Goal: Task Accomplishment & Management: Manage account settings

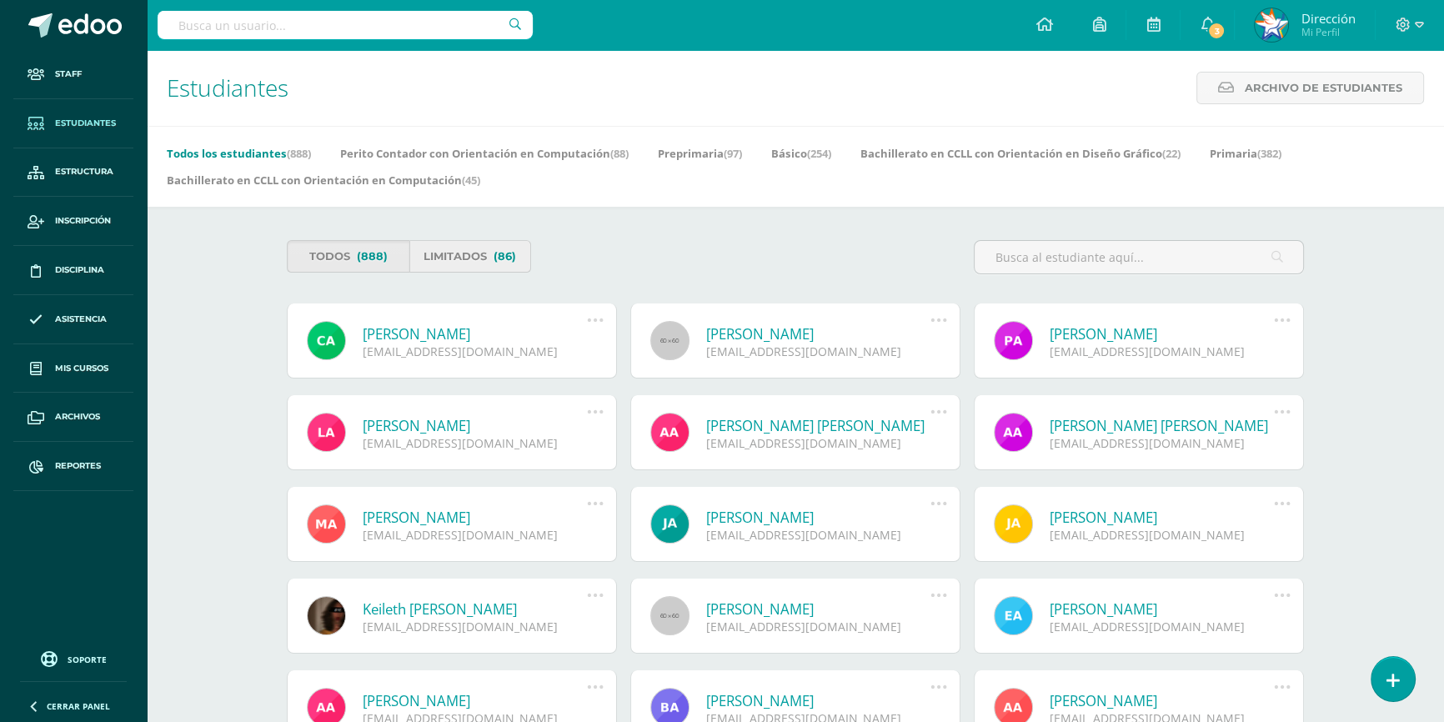
click at [440, 262] on link "Limitados (86)" at bounding box center [470, 256] width 123 height 33
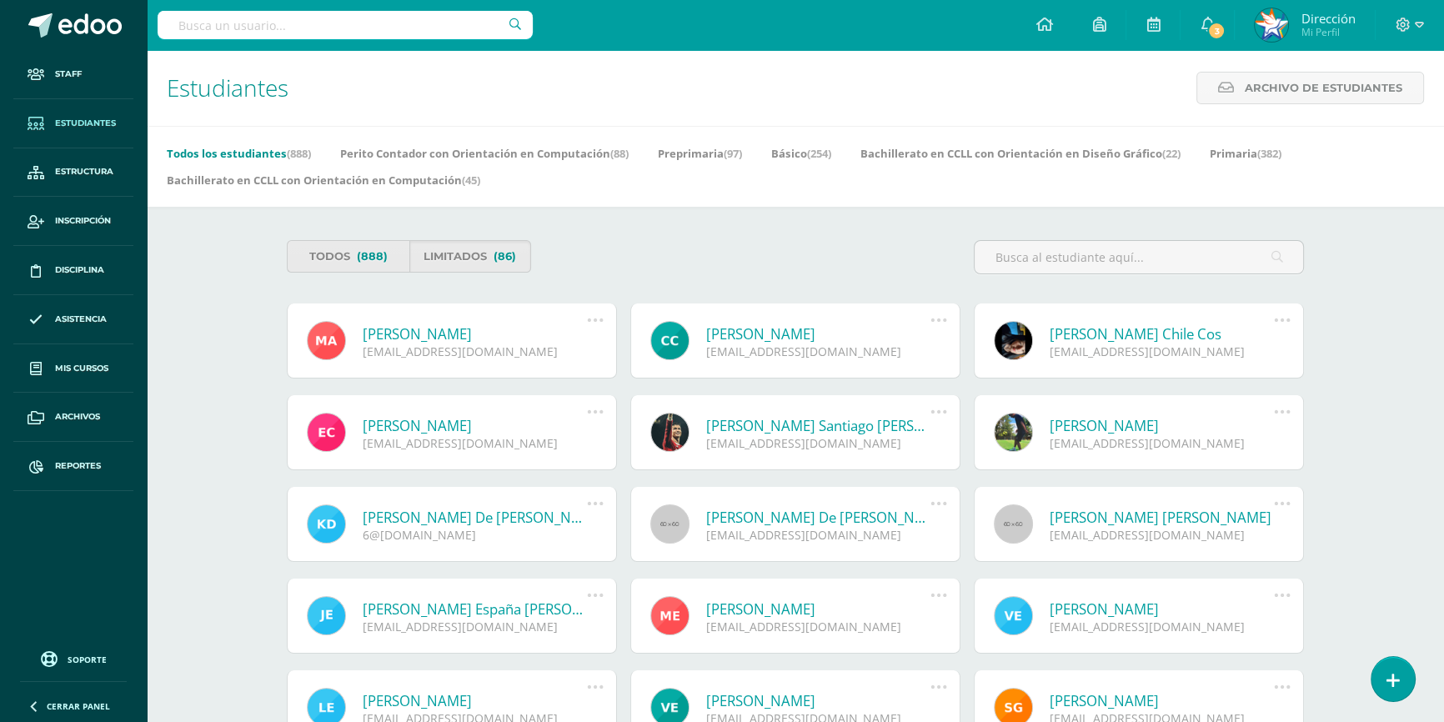
click at [593, 322] on icon at bounding box center [595, 320] width 18 height 18
click at [581, 416] on link "Reestablecer acceso" at bounding box center [563, 420] width 167 height 26
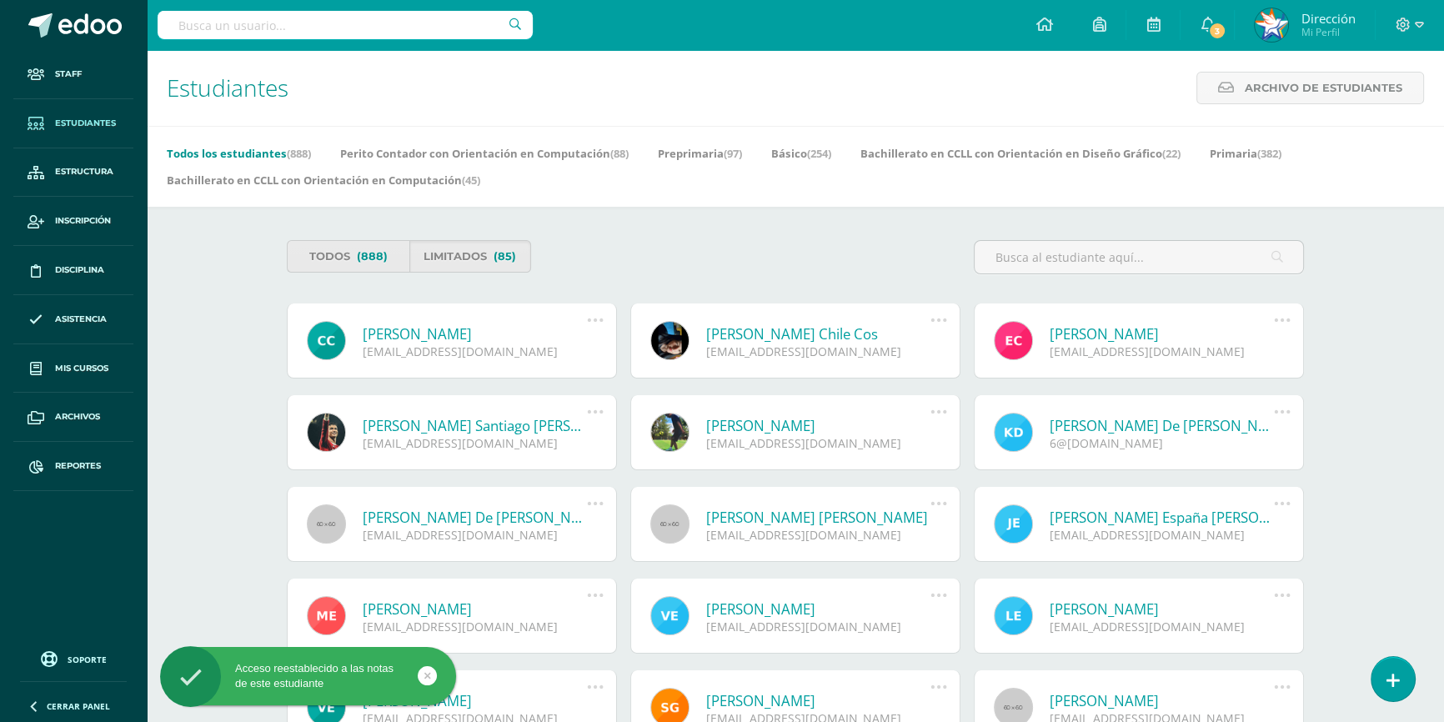
click at [594, 322] on icon at bounding box center [595, 320] width 18 height 18
click at [599, 416] on link "Reestablecer acceso" at bounding box center [563, 420] width 167 height 26
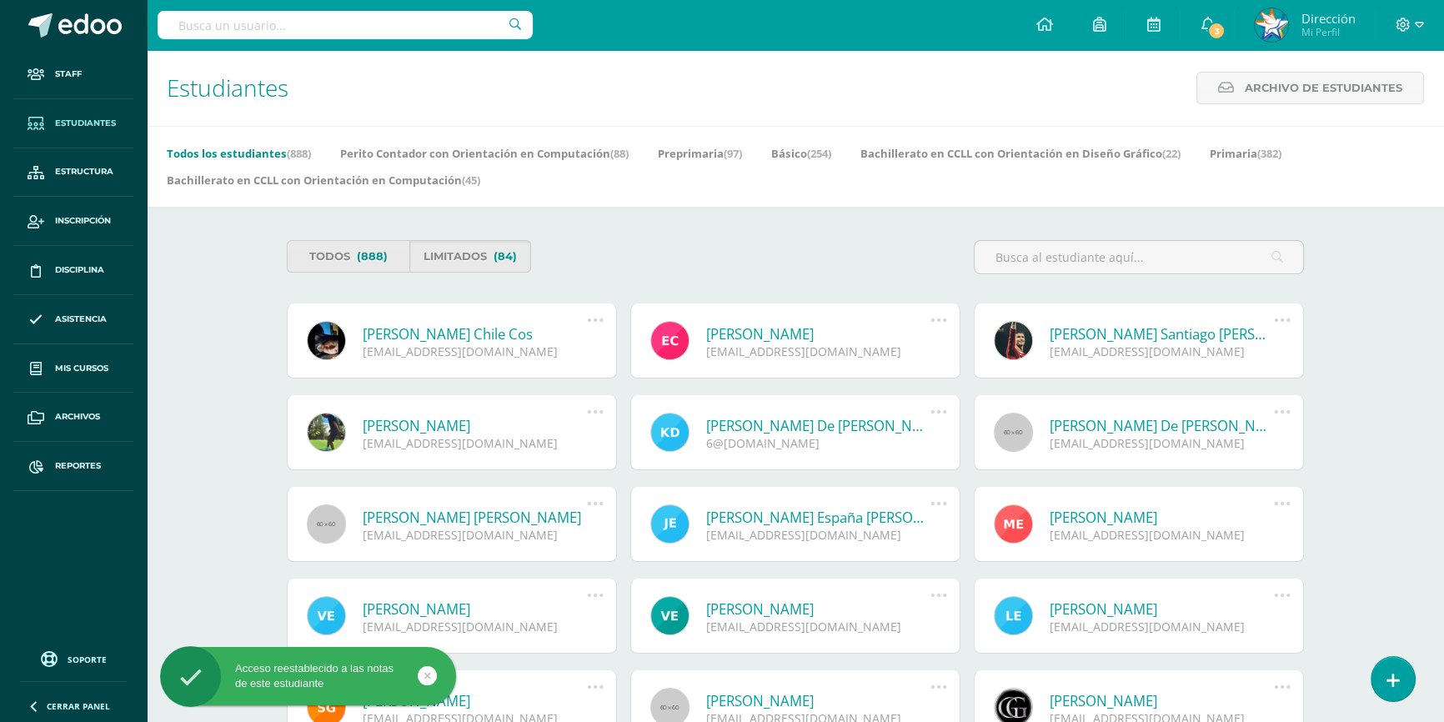
click at [598, 324] on icon at bounding box center [595, 320] width 18 height 18
click at [588, 418] on link "Reestablecer acceso" at bounding box center [563, 420] width 167 height 26
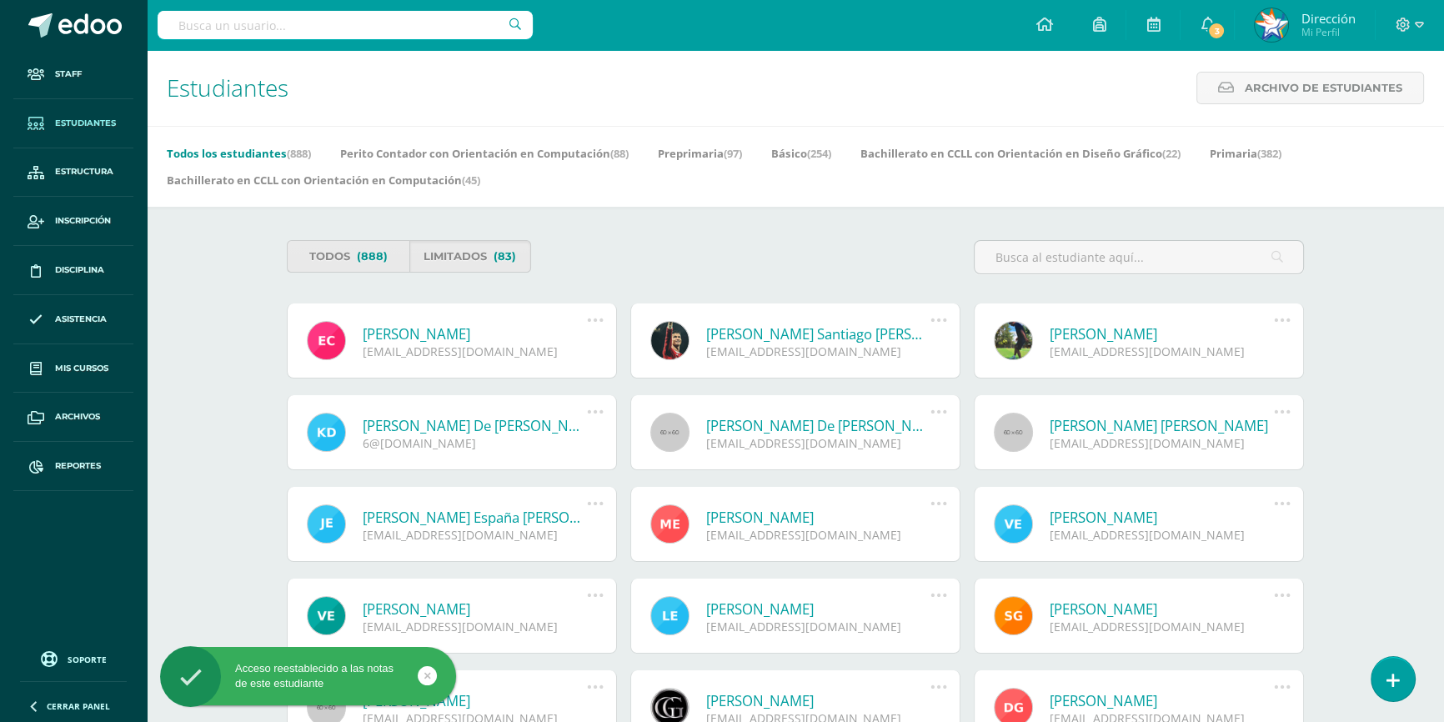
click at [593, 323] on icon at bounding box center [595, 320] width 18 height 18
click at [583, 420] on link "Reestablecer acceso" at bounding box center [563, 420] width 167 height 26
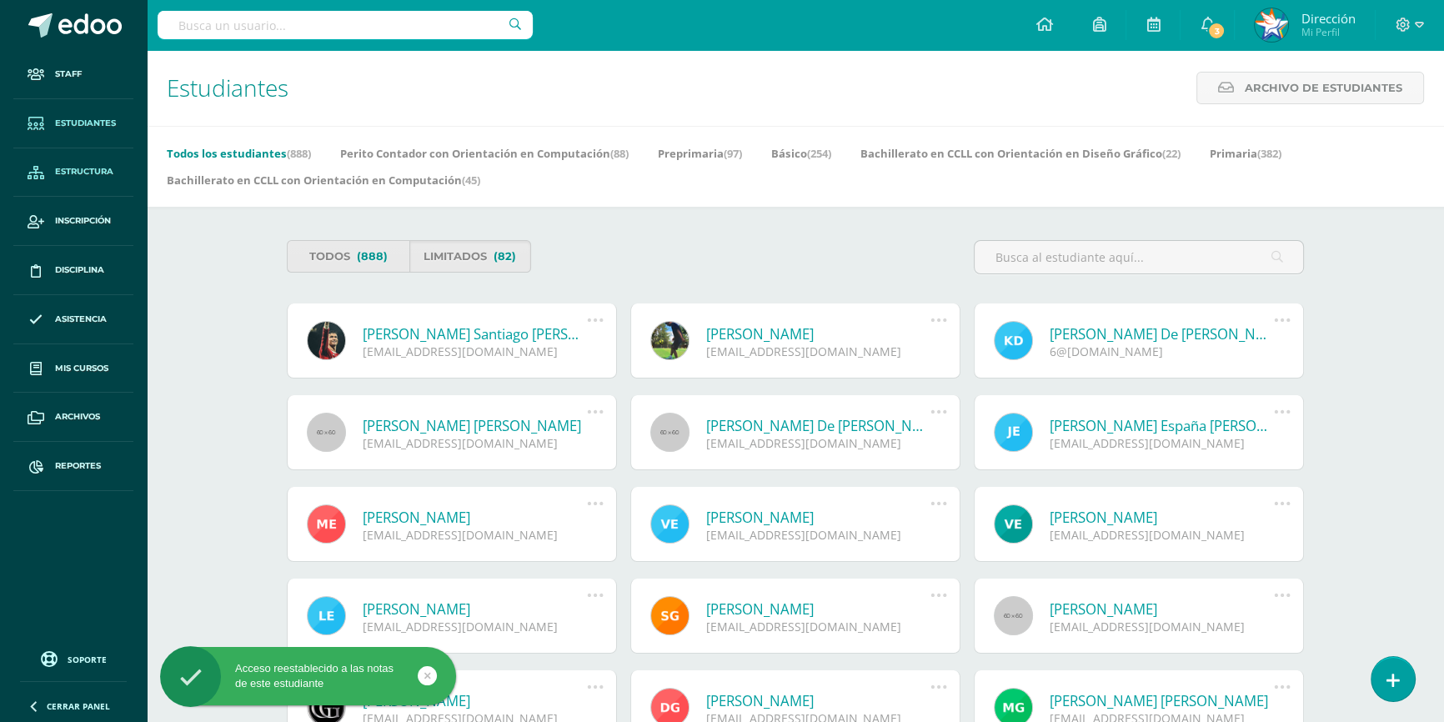
click at [91, 179] on link "Estructura" at bounding box center [73, 172] width 120 height 49
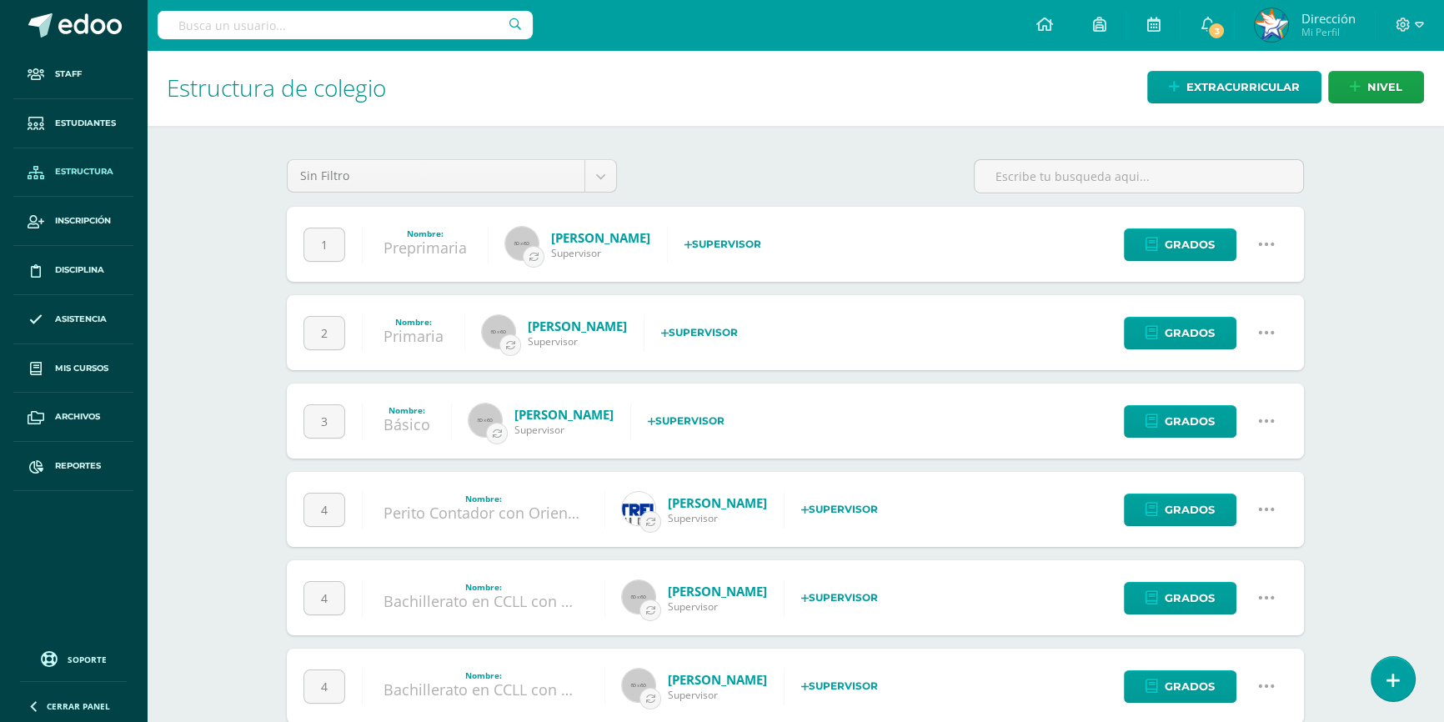
drag, startPoint x: 1267, startPoint y: 246, endPoint x: 1237, endPoint y: 244, distance: 30.1
click at [1266, 247] on icon at bounding box center [1266, 244] width 18 height 18
click at [1251, 331] on link "Configuración" at bounding box center [1233, 329] width 148 height 26
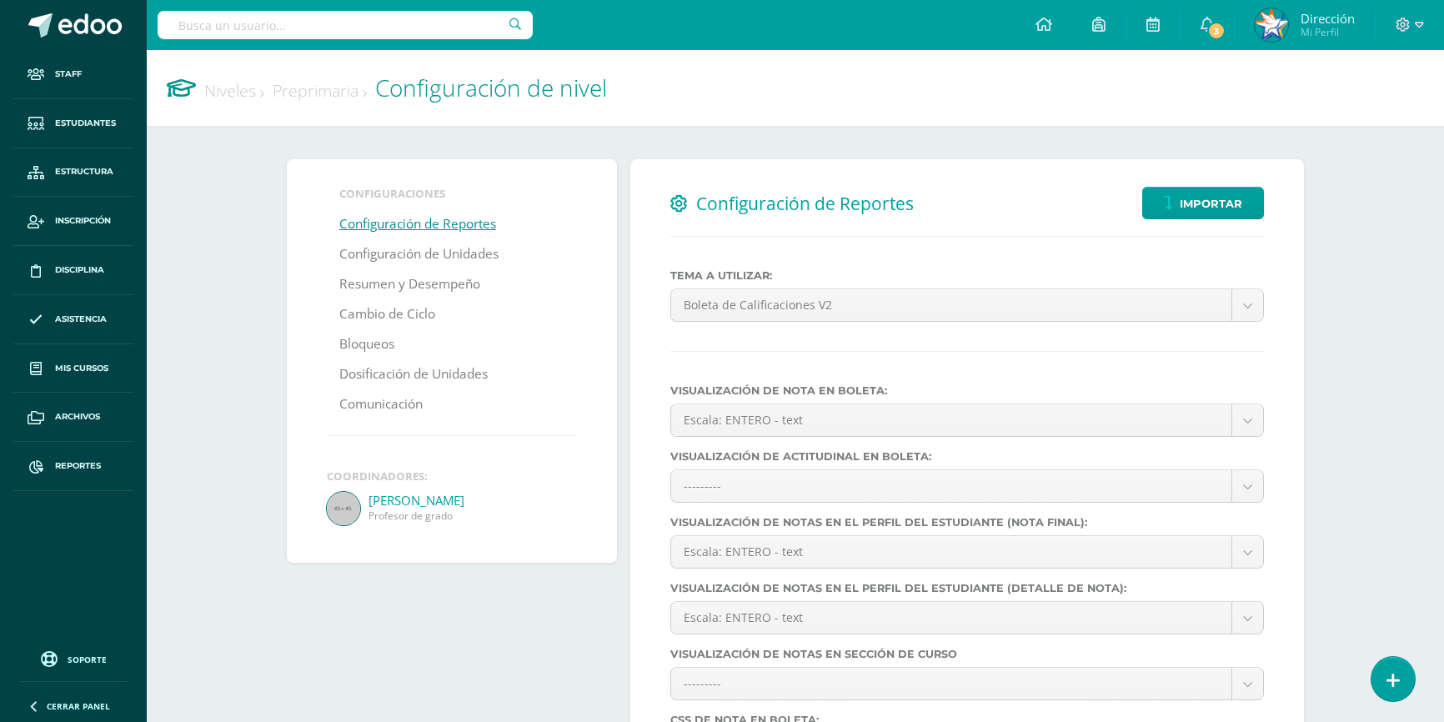
select select
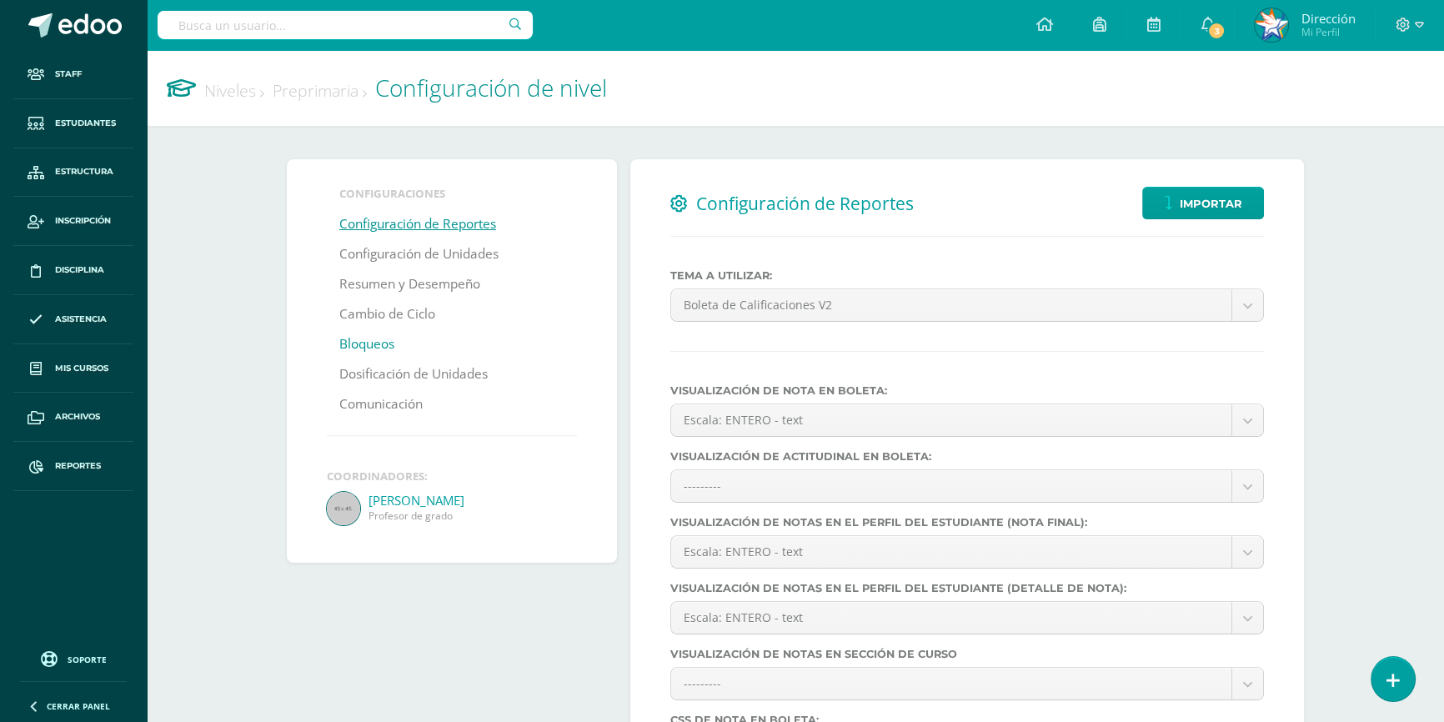
click at [374, 347] on link "Bloqueos" at bounding box center [366, 344] width 55 height 30
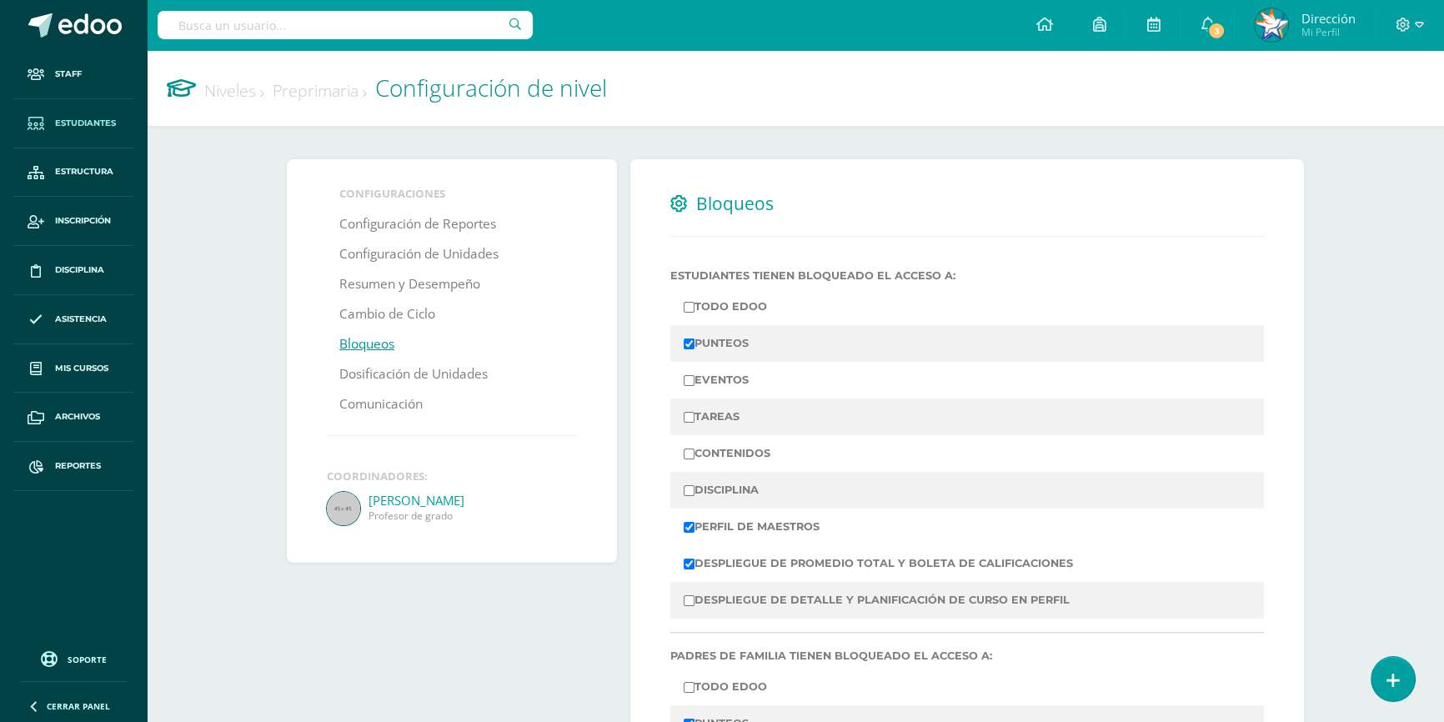
click at [78, 123] on span "Estudiantes" at bounding box center [85, 123] width 61 height 13
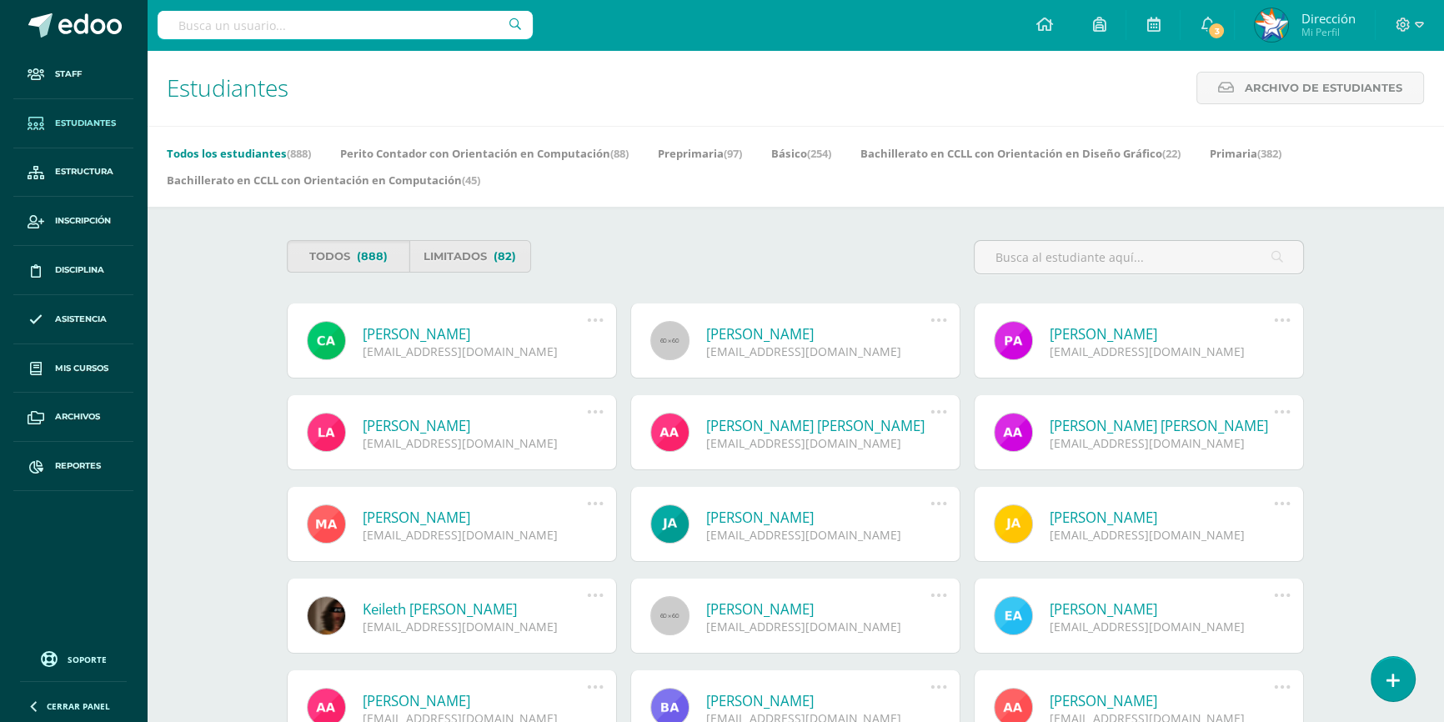
click at [594, 324] on icon at bounding box center [595, 320] width 18 height 18
click at [465, 261] on link "Limitados (82)" at bounding box center [470, 256] width 123 height 33
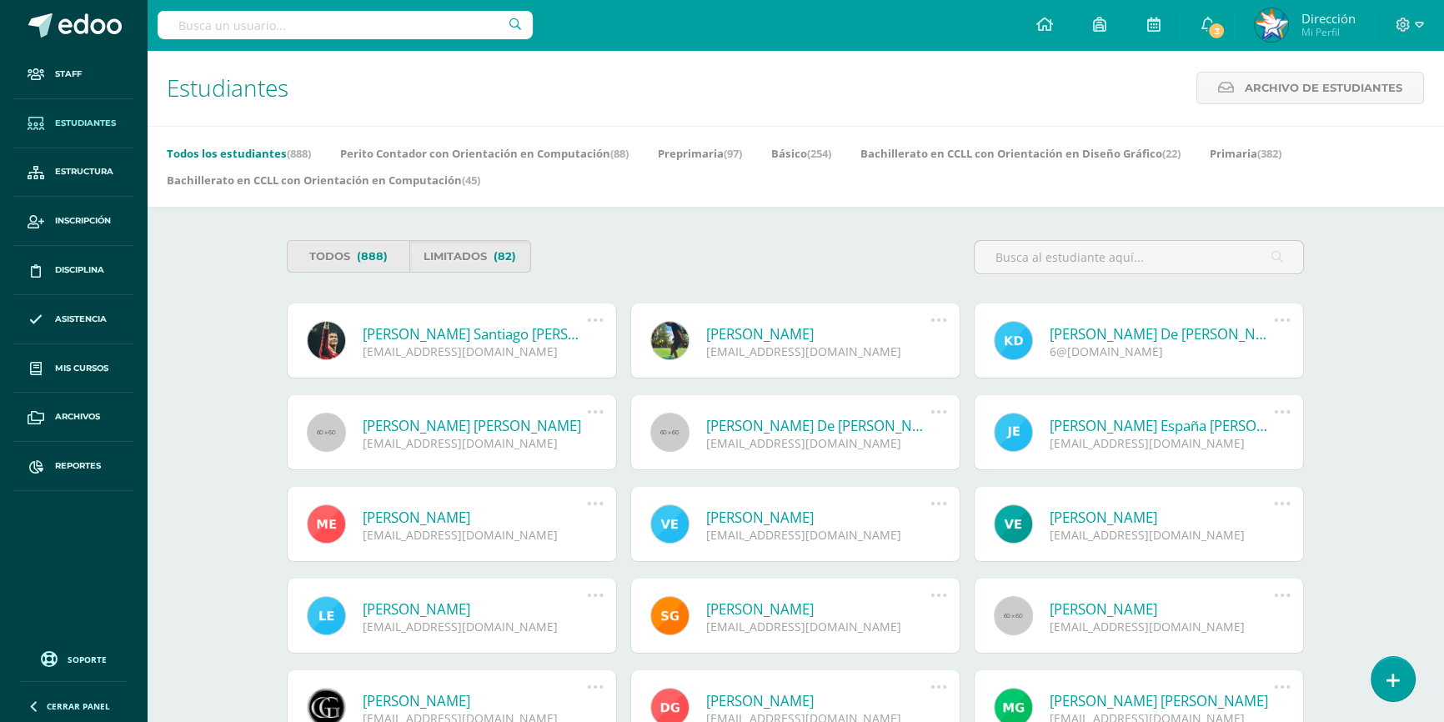
click at [595, 322] on icon at bounding box center [595, 320] width 18 height 18
click at [593, 423] on link "Reestablecer acceso" at bounding box center [563, 420] width 167 height 26
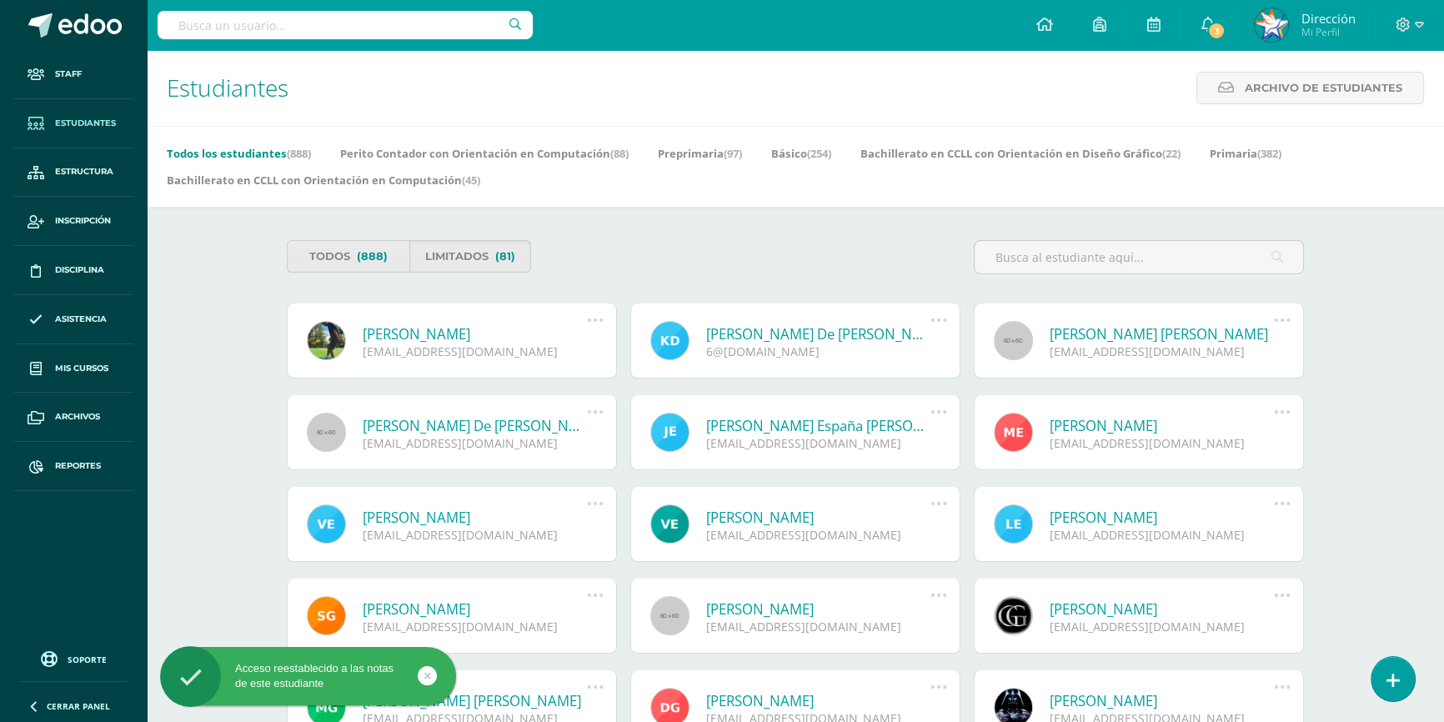
click at [592, 323] on icon at bounding box center [595, 320] width 18 height 18
click at [585, 423] on link "Reestablecer acceso" at bounding box center [563, 420] width 167 height 26
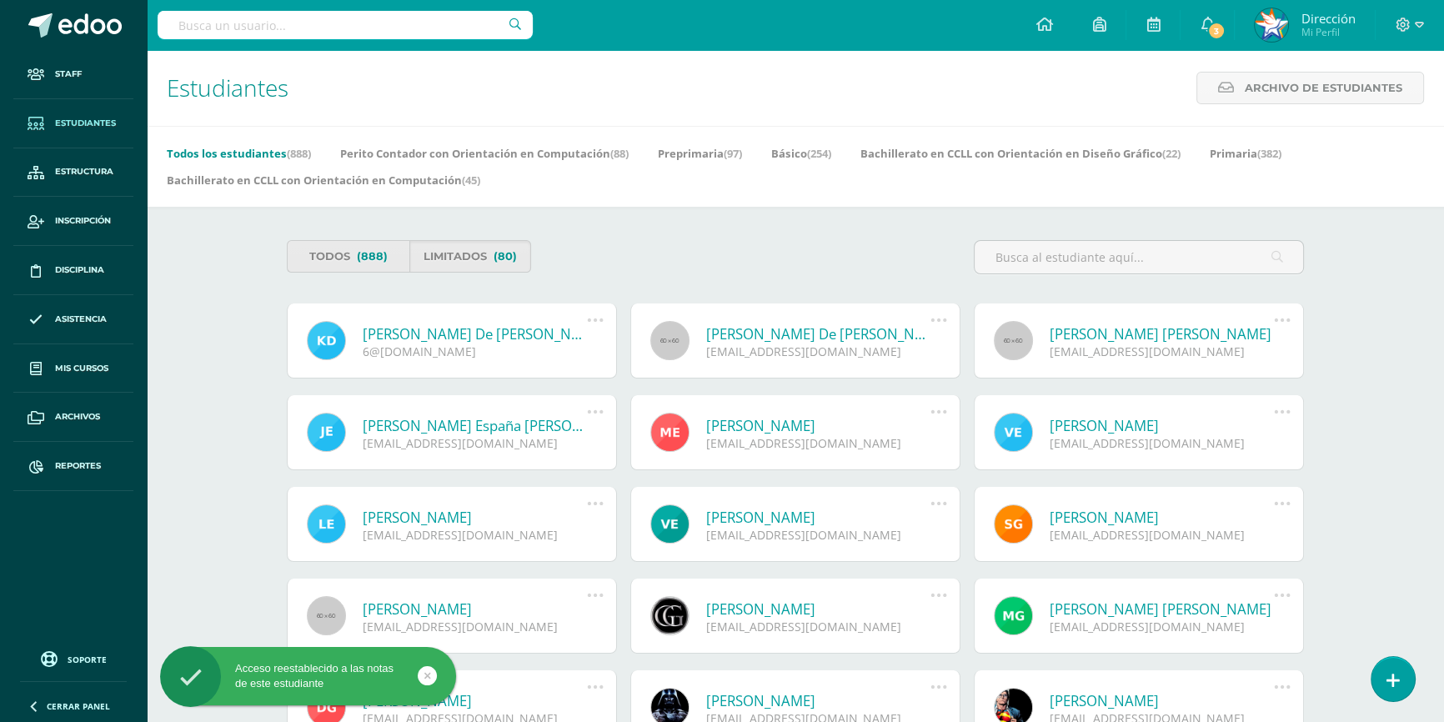
click at [592, 323] on icon at bounding box center [595, 320] width 18 height 18
click at [582, 419] on link "Reestablecer acceso" at bounding box center [563, 420] width 167 height 26
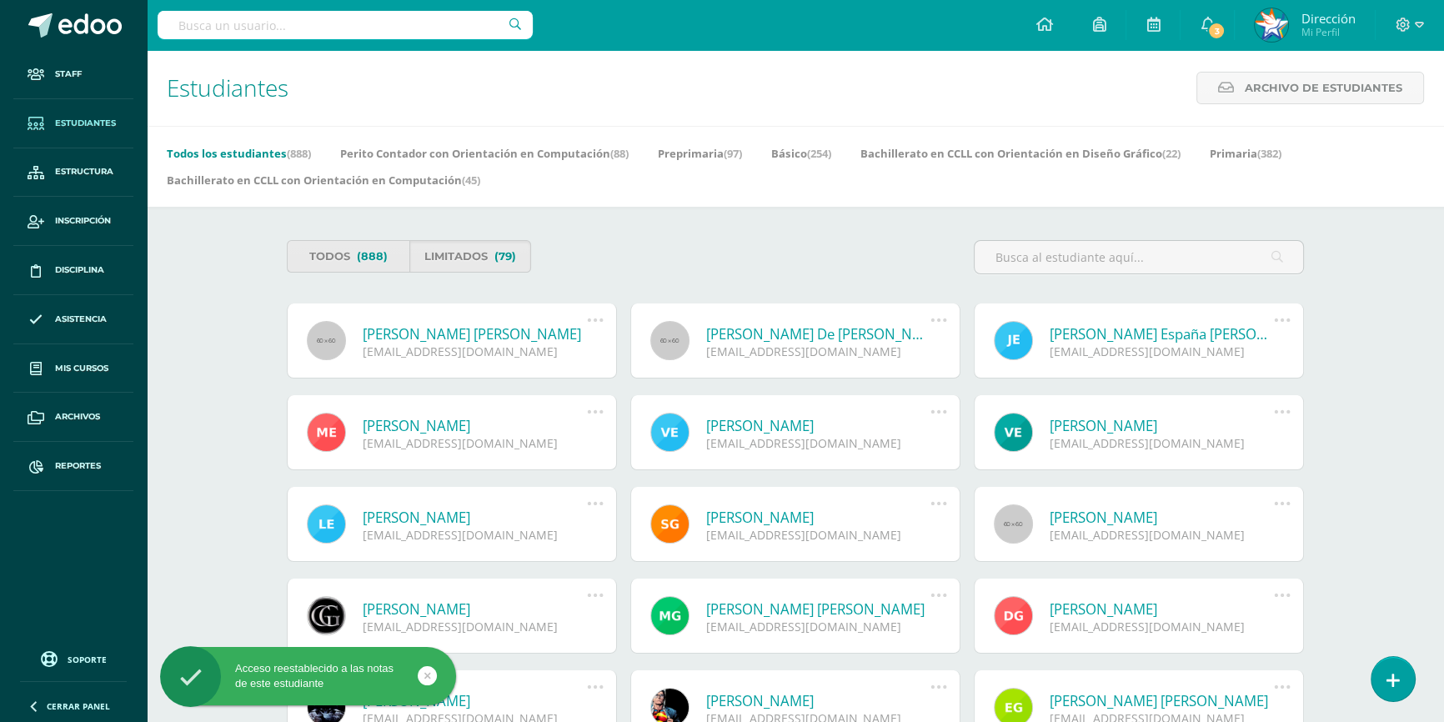
click at [595, 323] on icon at bounding box center [595, 320] width 18 height 18
click at [582, 414] on link "Reestablecer acceso" at bounding box center [563, 420] width 167 height 26
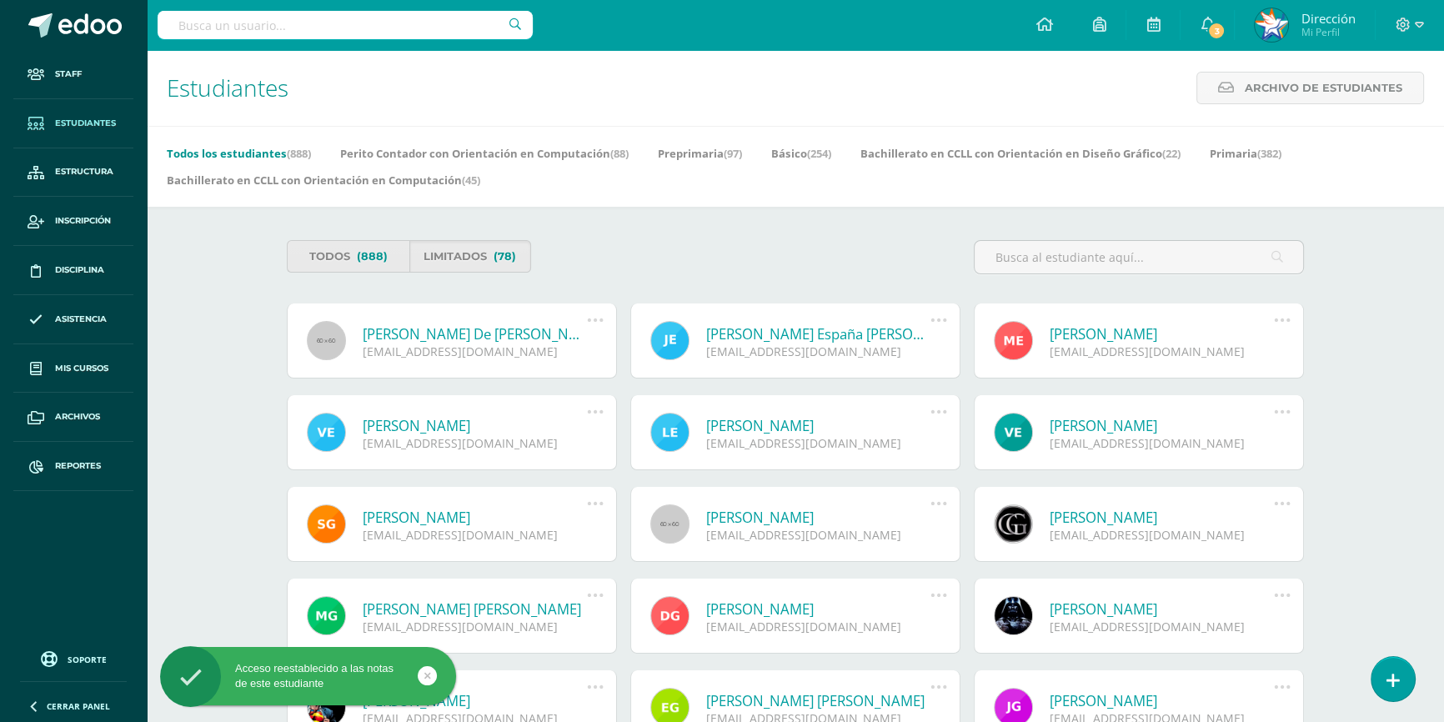
click at [598, 319] on icon at bounding box center [595, 320] width 18 height 18
click at [587, 422] on link "Reestablecer acceso" at bounding box center [563, 420] width 167 height 26
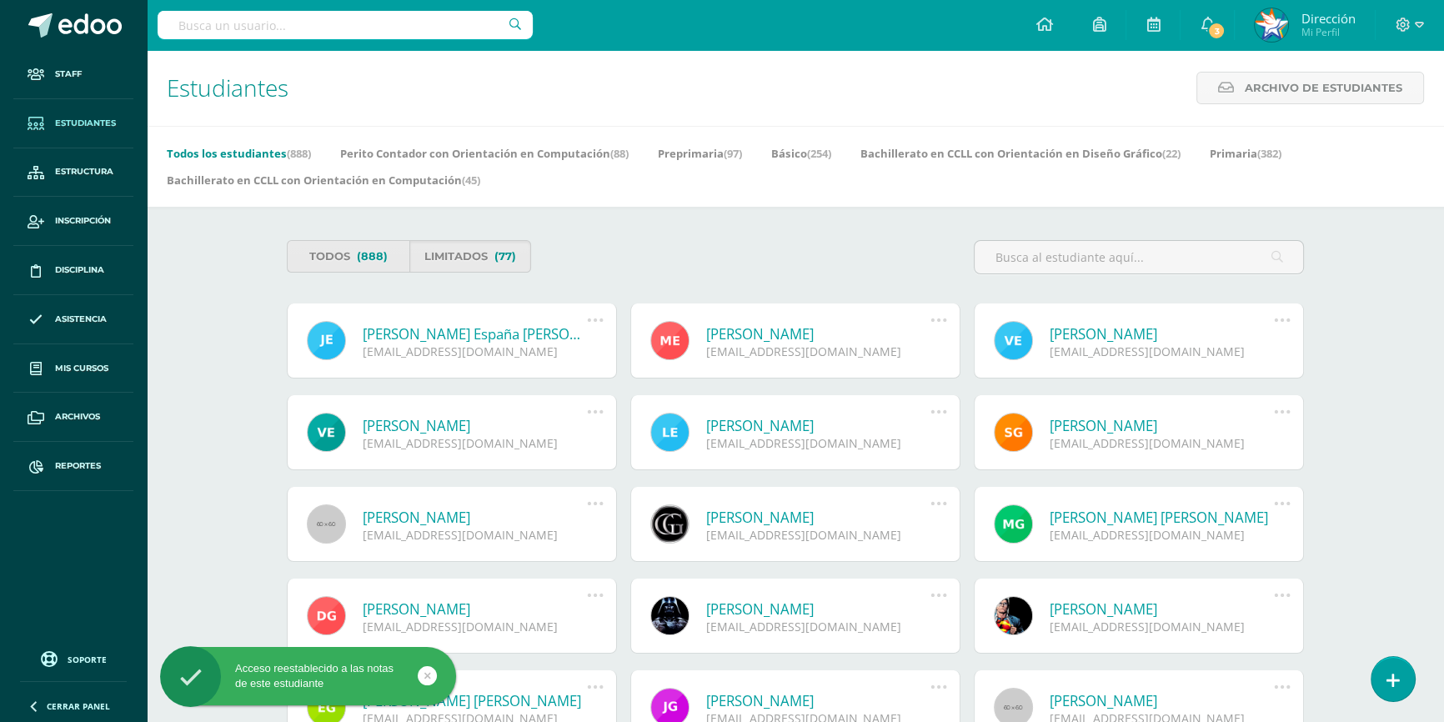
click at [593, 323] on icon at bounding box center [595, 320] width 18 height 18
click at [582, 420] on link "Reestablecer acceso" at bounding box center [563, 420] width 167 height 26
click at [934, 325] on icon at bounding box center [938, 320] width 18 height 18
click at [919, 423] on link "Reestablecer acceso" at bounding box center [907, 420] width 167 height 26
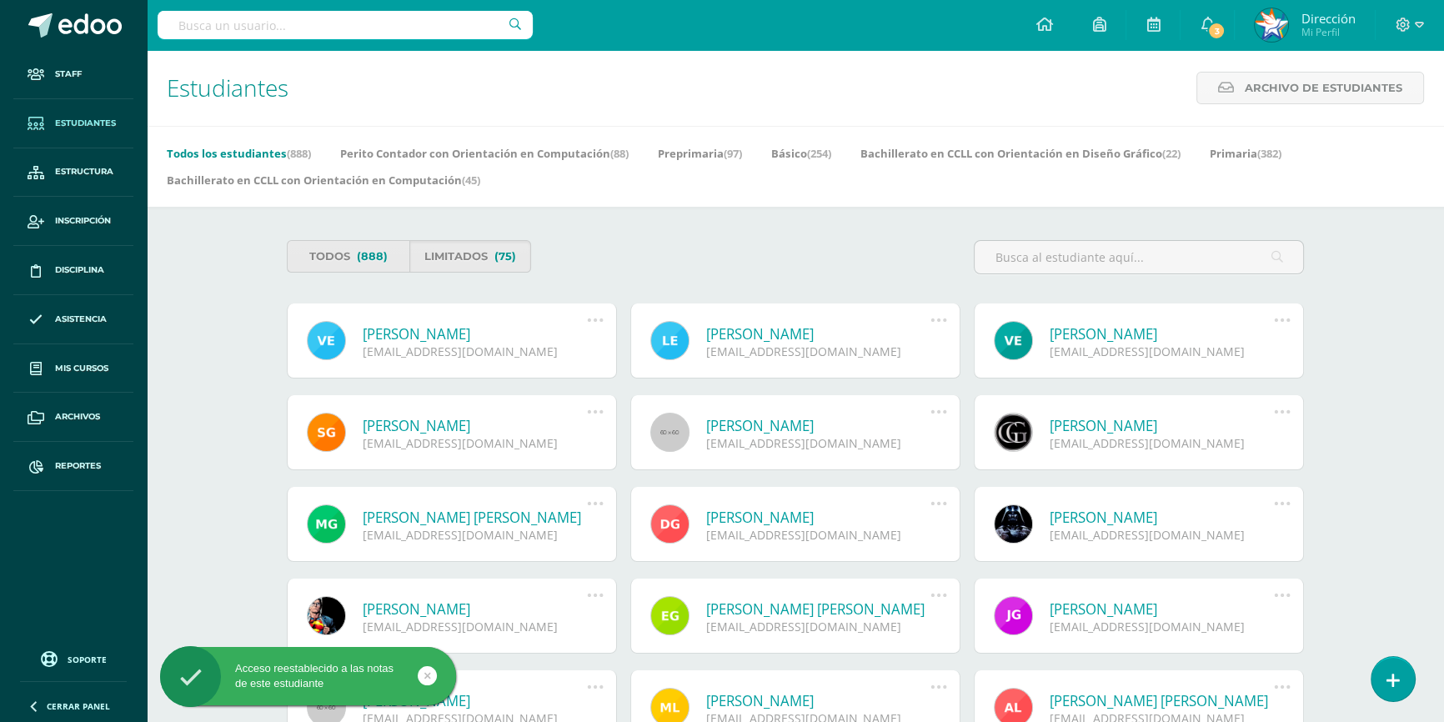
click at [600, 321] on icon at bounding box center [595, 320] width 18 height 18
click at [590, 422] on link "Reestablecer acceso" at bounding box center [563, 420] width 167 height 26
click at [932, 323] on icon at bounding box center [938, 320] width 18 height 18
click at [903, 422] on link "Reestablecer acceso" at bounding box center [907, 420] width 167 height 26
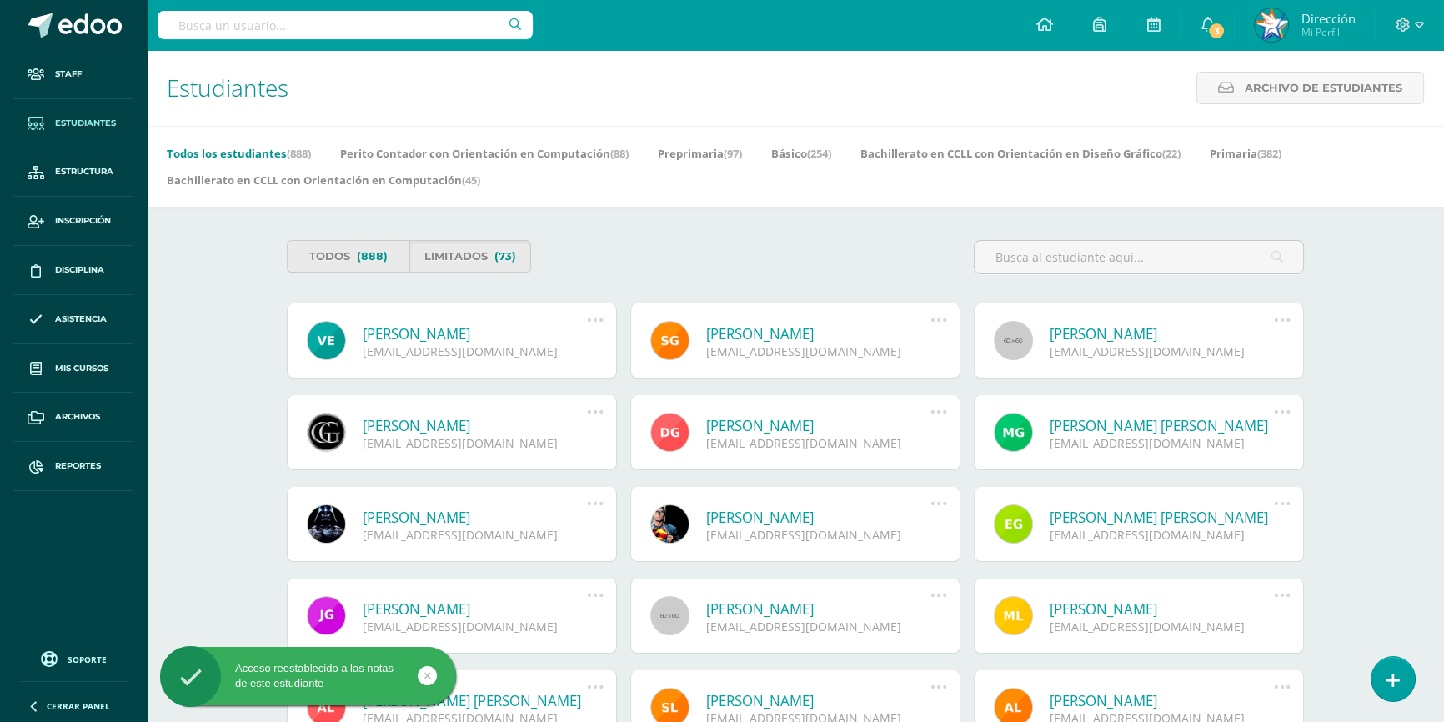
click at [593, 319] on icon at bounding box center [595, 320] width 18 height 18
click at [600, 416] on link "Reestablecer acceso" at bounding box center [563, 420] width 167 height 26
click at [939, 323] on icon at bounding box center [938, 320] width 18 height 18
click at [934, 416] on link "Reestablecer acceso" at bounding box center [907, 420] width 167 height 26
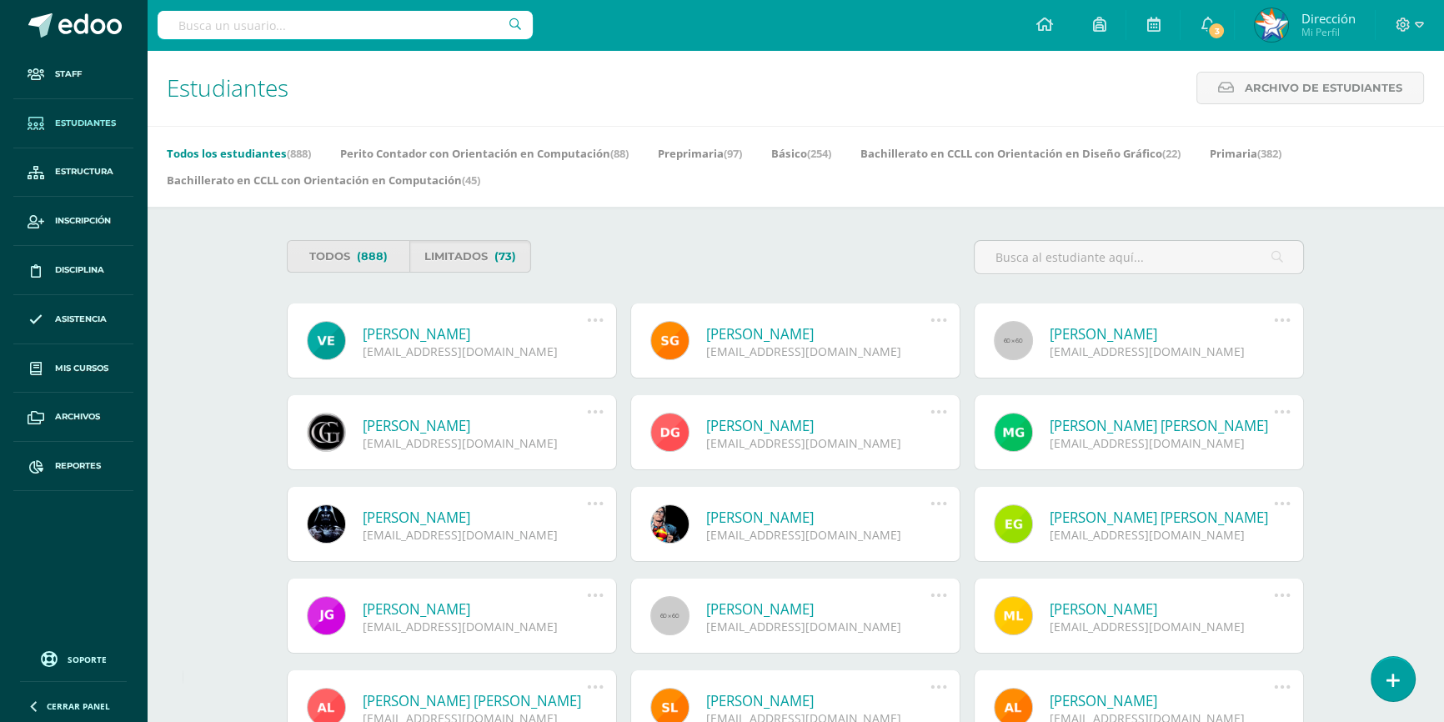
click at [1284, 322] on icon at bounding box center [1282, 320] width 18 height 18
click at [1274, 416] on link "Reestablecer acceso" at bounding box center [1250, 420] width 167 height 26
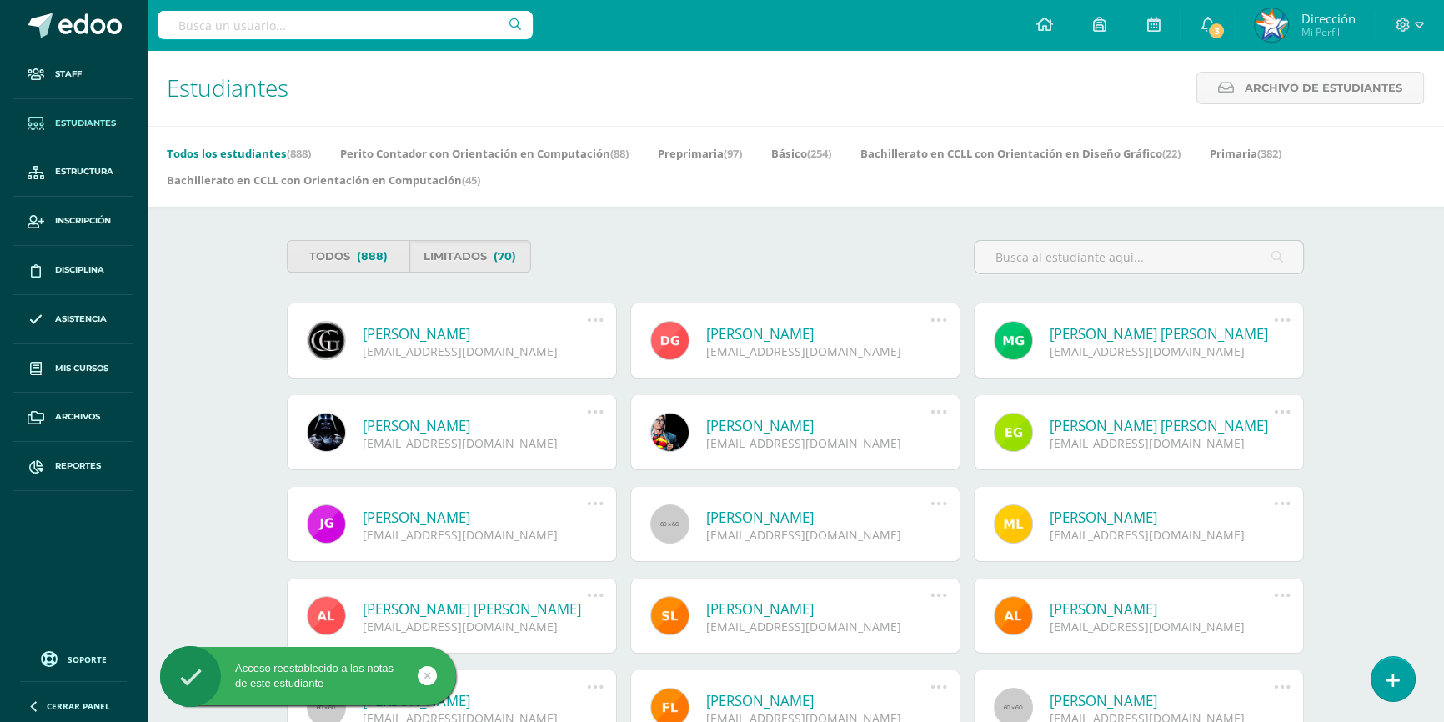
click at [595, 322] on icon at bounding box center [595, 320] width 18 height 18
click at [600, 416] on link "Reestablecer acceso" at bounding box center [563, 420] width 167 height 26
click at [937, 320] on icon at bounding box center [938, 320] width 18 height 18
drag, startPoint x: 911, startPoint y: 417, endPoint x: 949, endPoint y: 408, distance: 39.4
click at [911, 418] on link "Reestablecer acceso" at bounding box center [907, 420] width 167 height 26
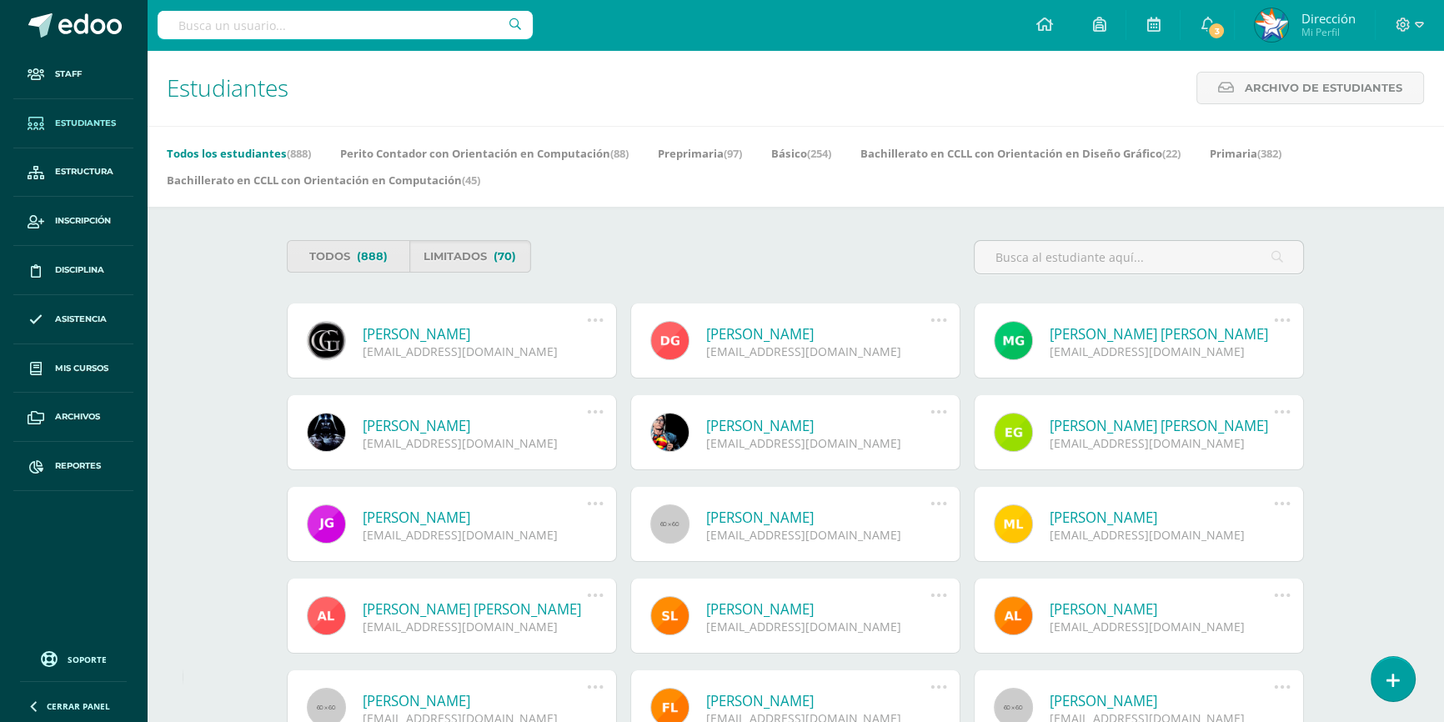
click at [1279, 320] on icon at bounding box center [1282, 320] width 18 height 18
click at [1272, 419] on link "Reestablecer acceso" at bounding box center [1250, 420] width 167 height 26
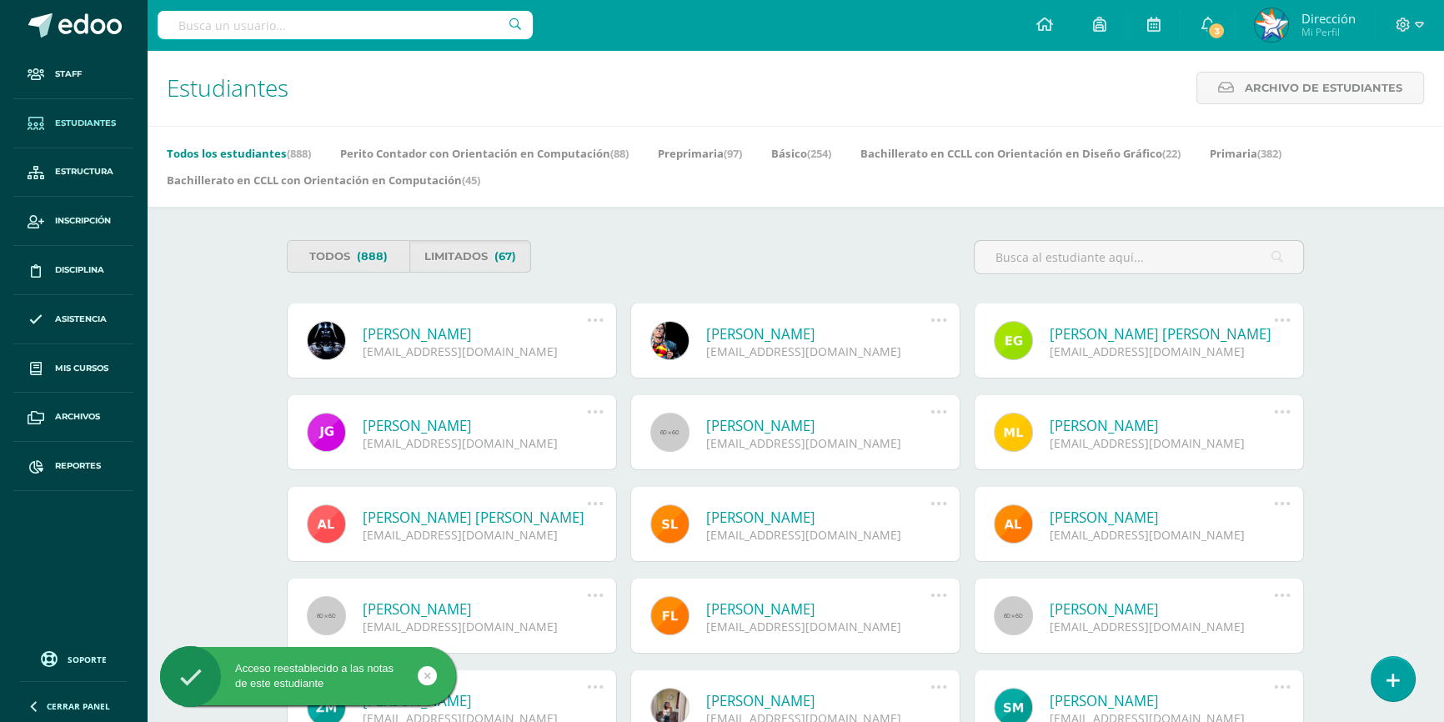
click at [599, 323] on icon at bounding box center [595, 320] width 18 height 18
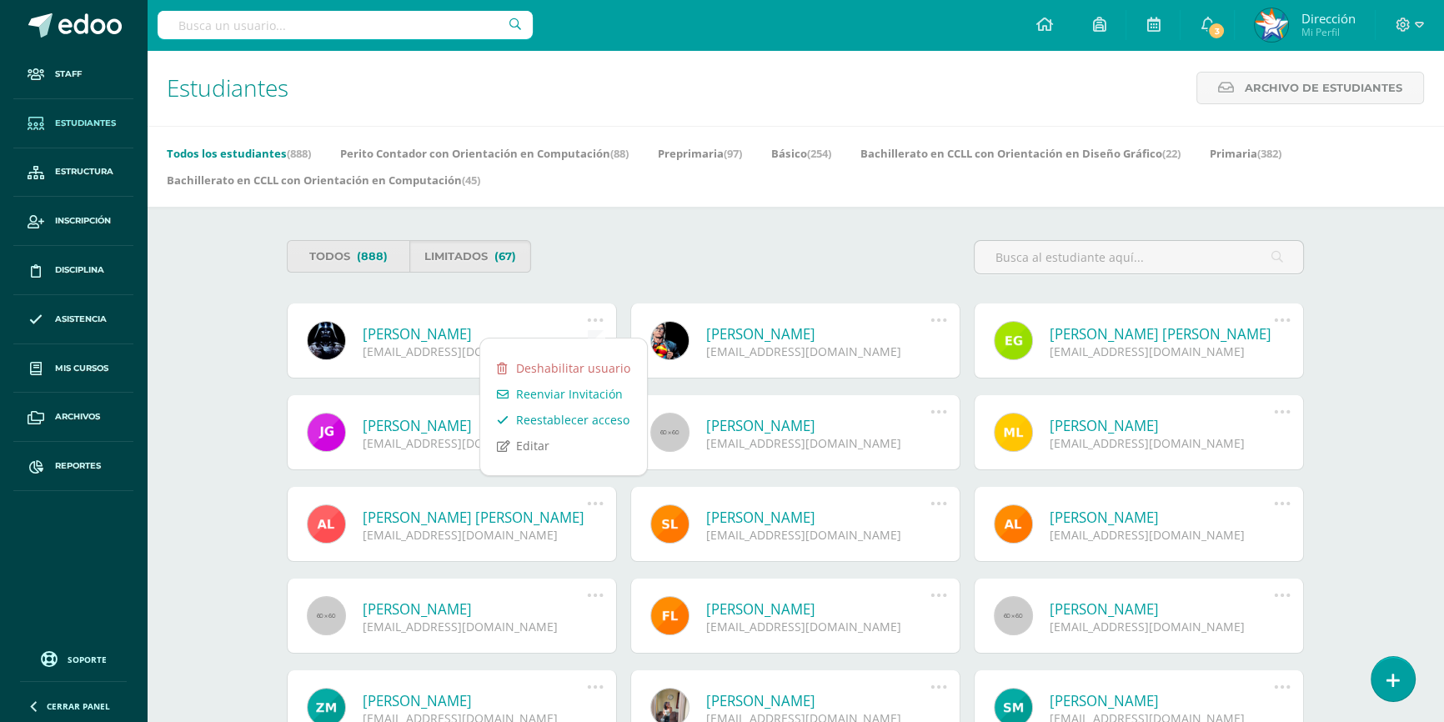
click at [583, 423] on link "Reestablecer acceso" at bounding box center [563, 420] width 167 height 26
click at [934, 320] on icon at bounding box center [938, 320] width 18 height 18
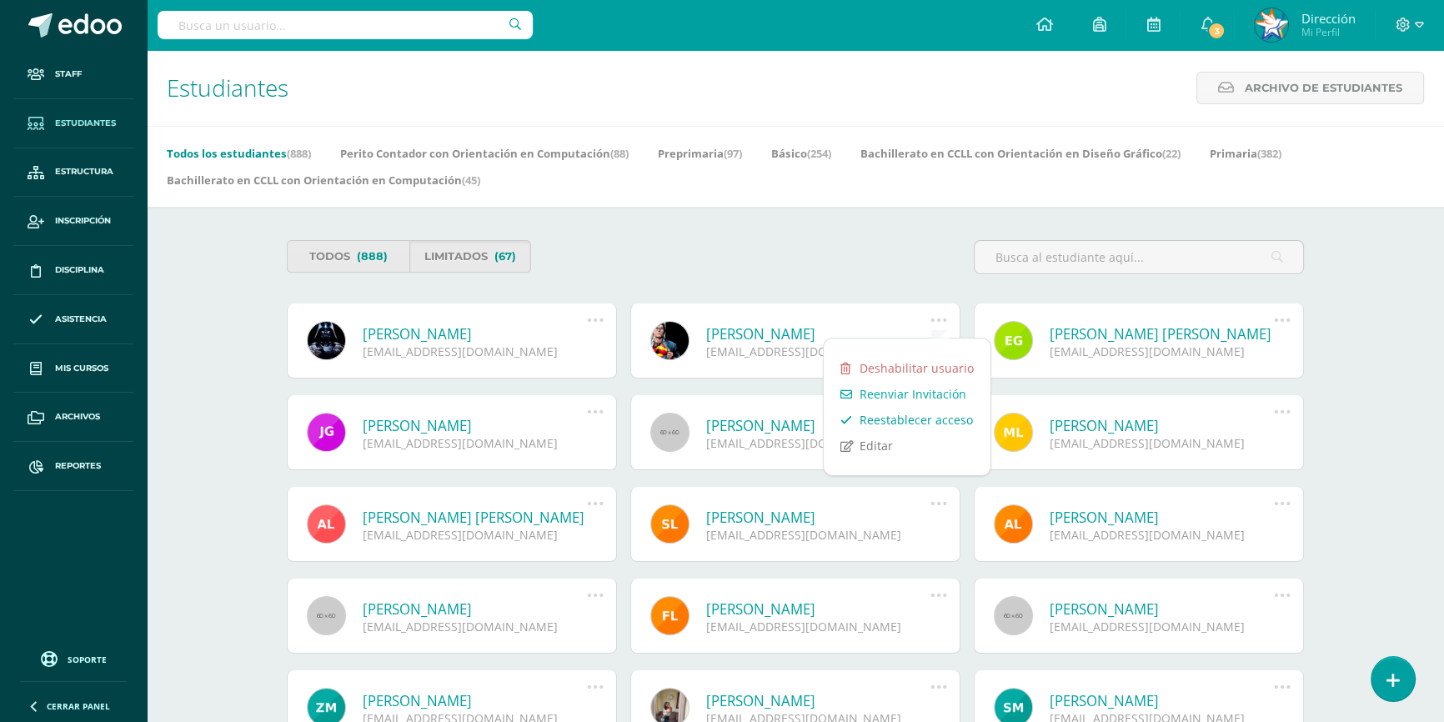
click at [923, 419] on link "Reestablecer acceso" at bounding box center [907, 420] width 167 height 26
click at [1283, 323] on icon at bounding box center [1282, 320] width 18 height 18
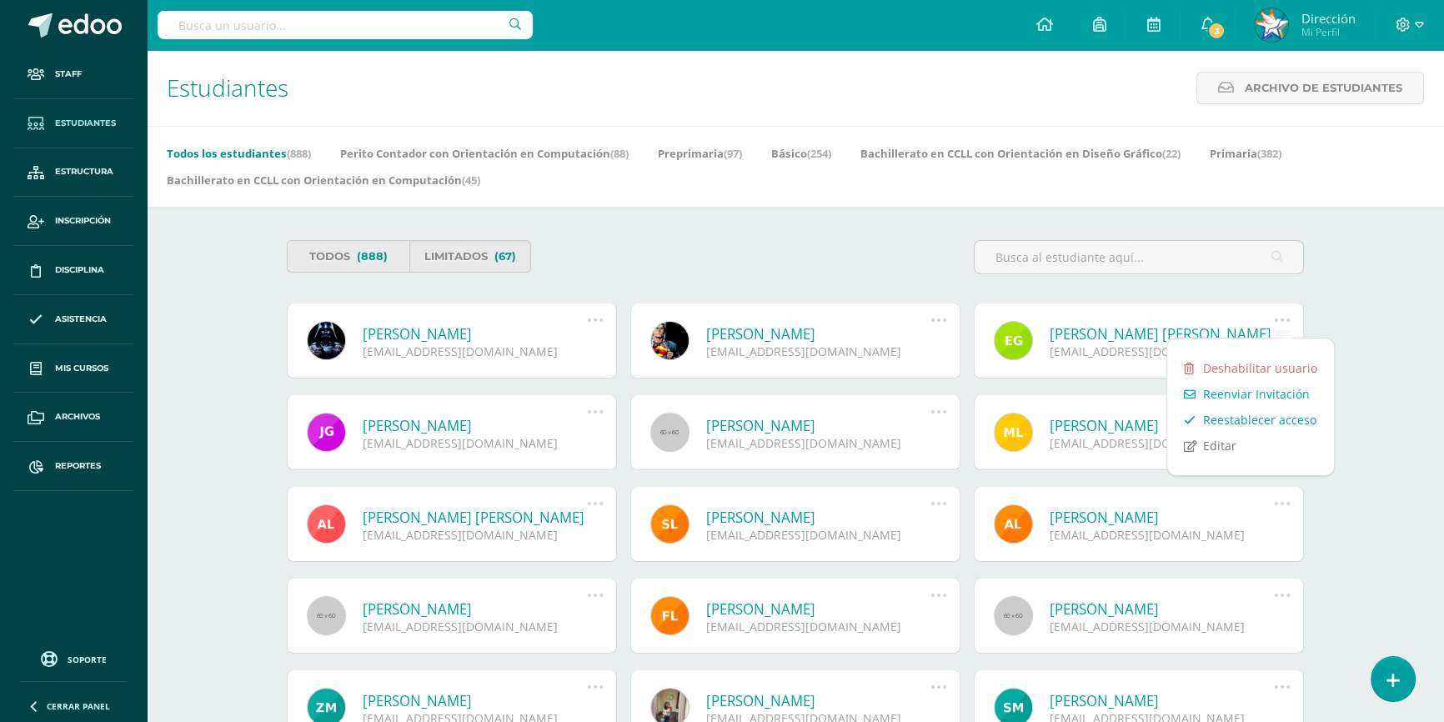
click at [1274, 420] on link "Reestablecer acceso" at bounding box center [1250, 420] width 167 height 26
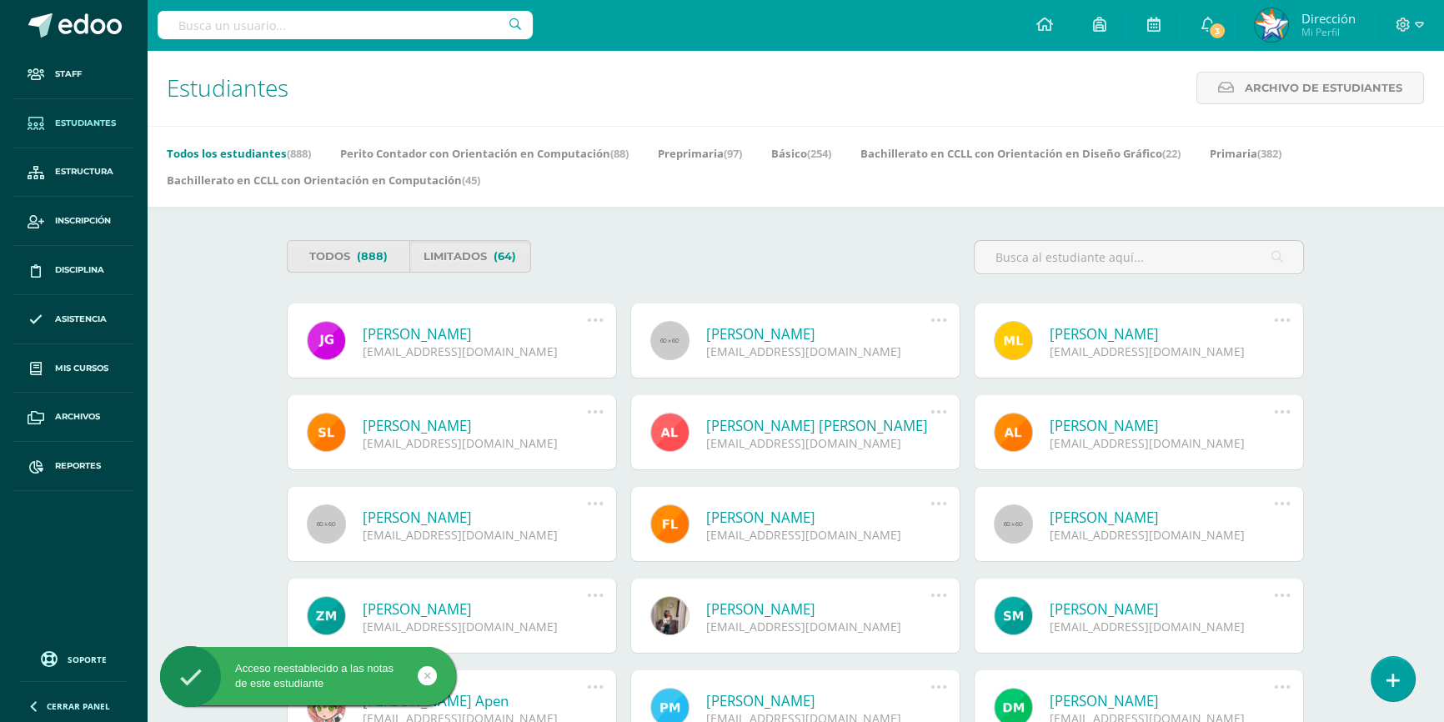
click at [597, 323] on icon at bounding box center [595, 320] width 18 height 18
click at [602, 422] on link "Reestablecer acceso" at bounding box center [563, 420] width 167 height 26
click at [934, 321] on icon at bounding box center [938, 320] width 18 height 18
click at [935, 420] on link "Reestablecer acceso" at bounding box center [907, 420] width 167 height 26
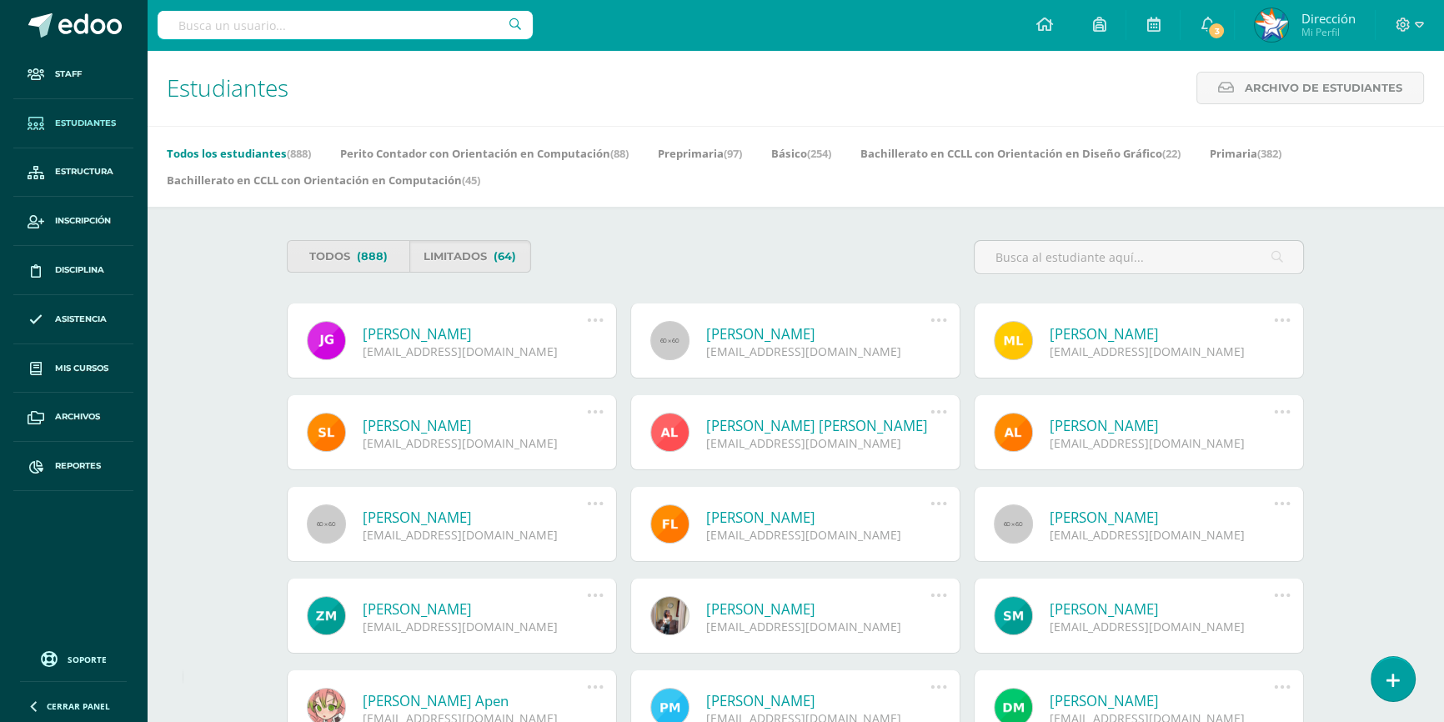
click at [1283, 318] on icon at bounding box center [1282, 320] width 18 height 18
click at [1274, 416] on link "Reestablecer acceso" at bounding box center [1250, 420] width 167 height 26
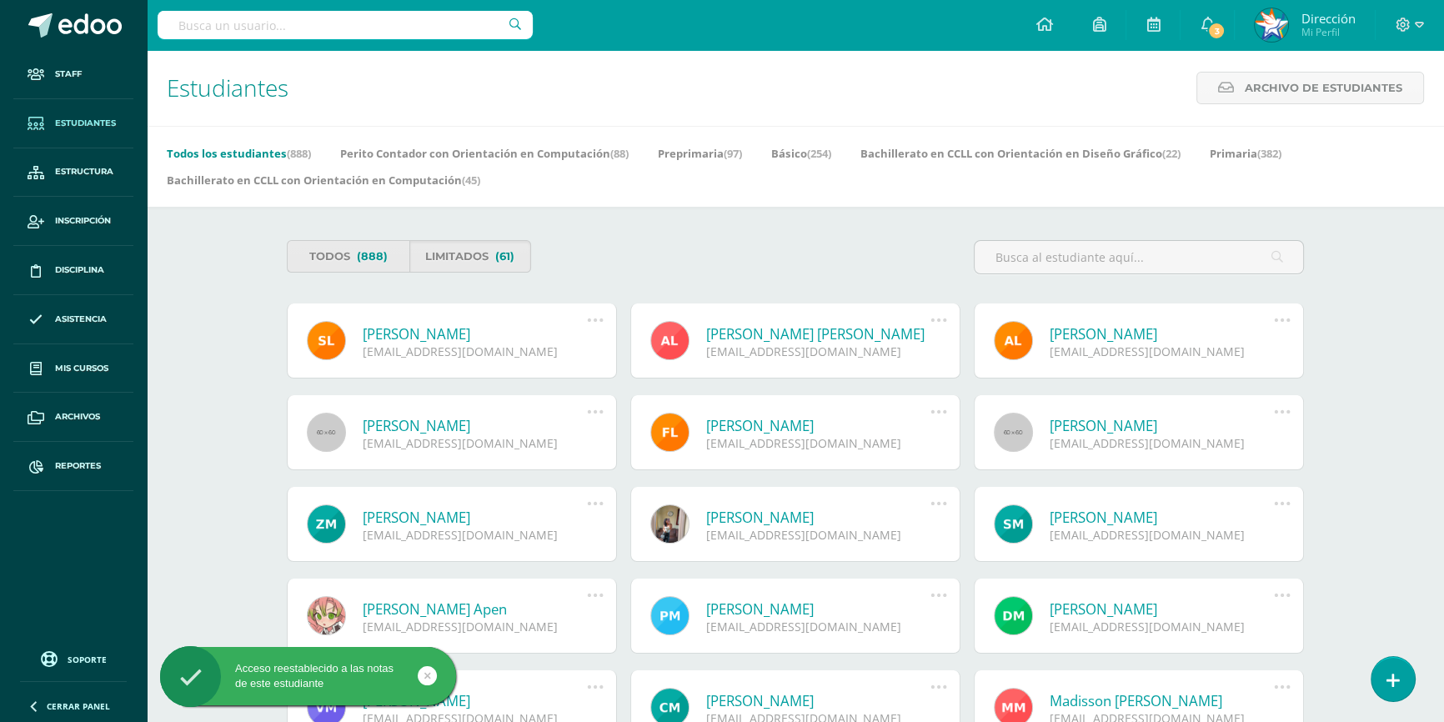
click at [592, 320] on icon at bounding box center [595, 320] width 18 height 18
click at [590, 418] on link "Reestablecer acceso" at bounding box center [563, 420] width 167 height 26
click at [938, 324] on icon at bounding box center [938, 320] width 18 height 18
drag, startPoint x: 934, startPoint y: 421, endPoint x: 982, endPoint y: 416, distance: 48.6
click at [935, 423] on link "Reestablecer acceso" at bounding box center [907, 420] width 167 height 26
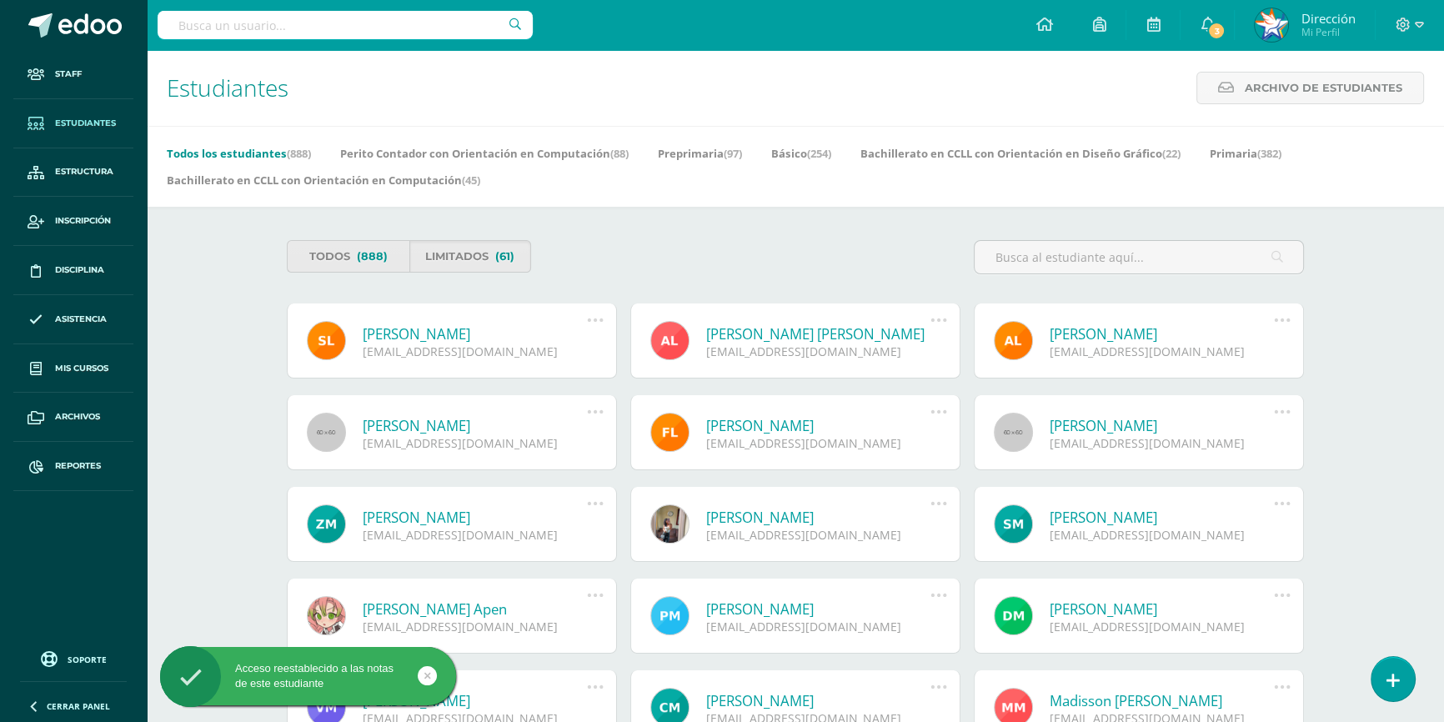
click at [1284, 323] on icon at bounding box center [1282, 320] width 18 height 18
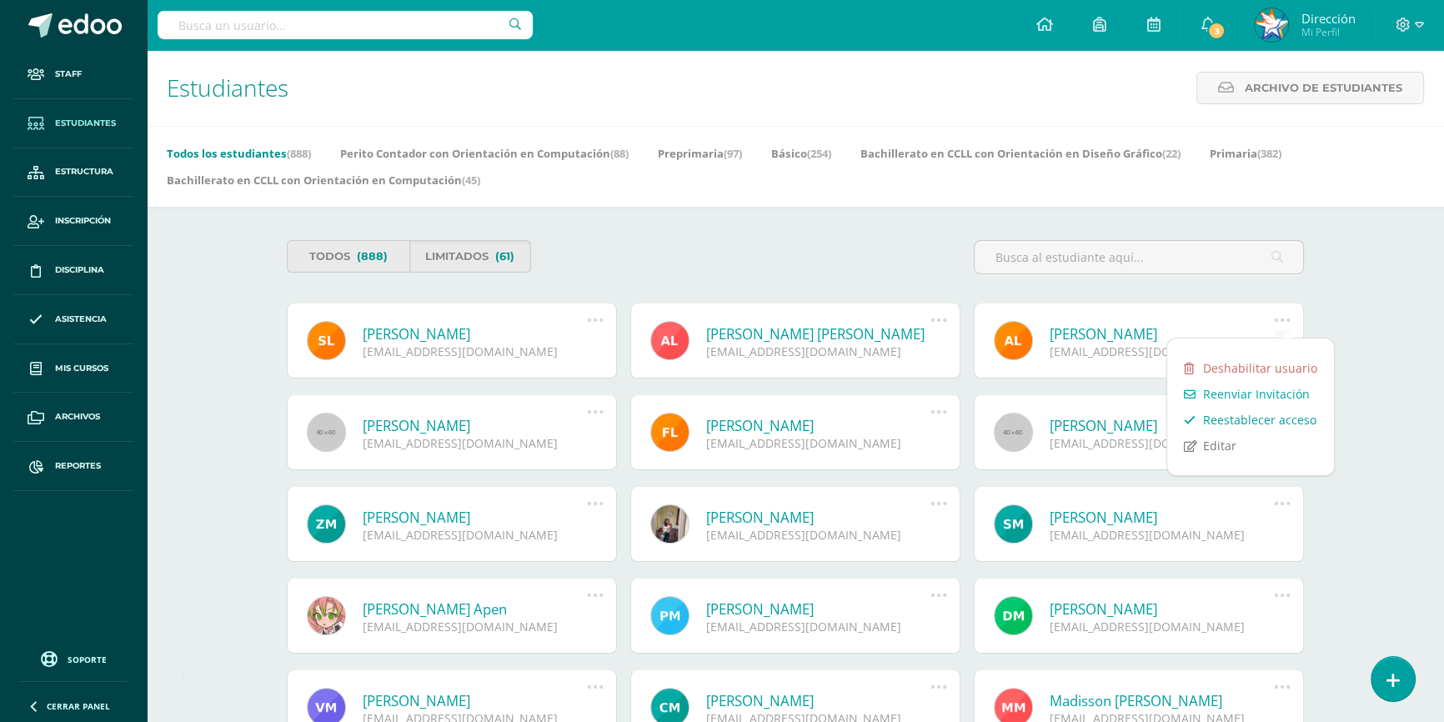
click at [1289, 420] on link "Reestablecer acceso" at bounding box center [1250, 420] width 167 height 26
click at [593, 414] on icon at bounding box center [595, 412] width 18 height 18
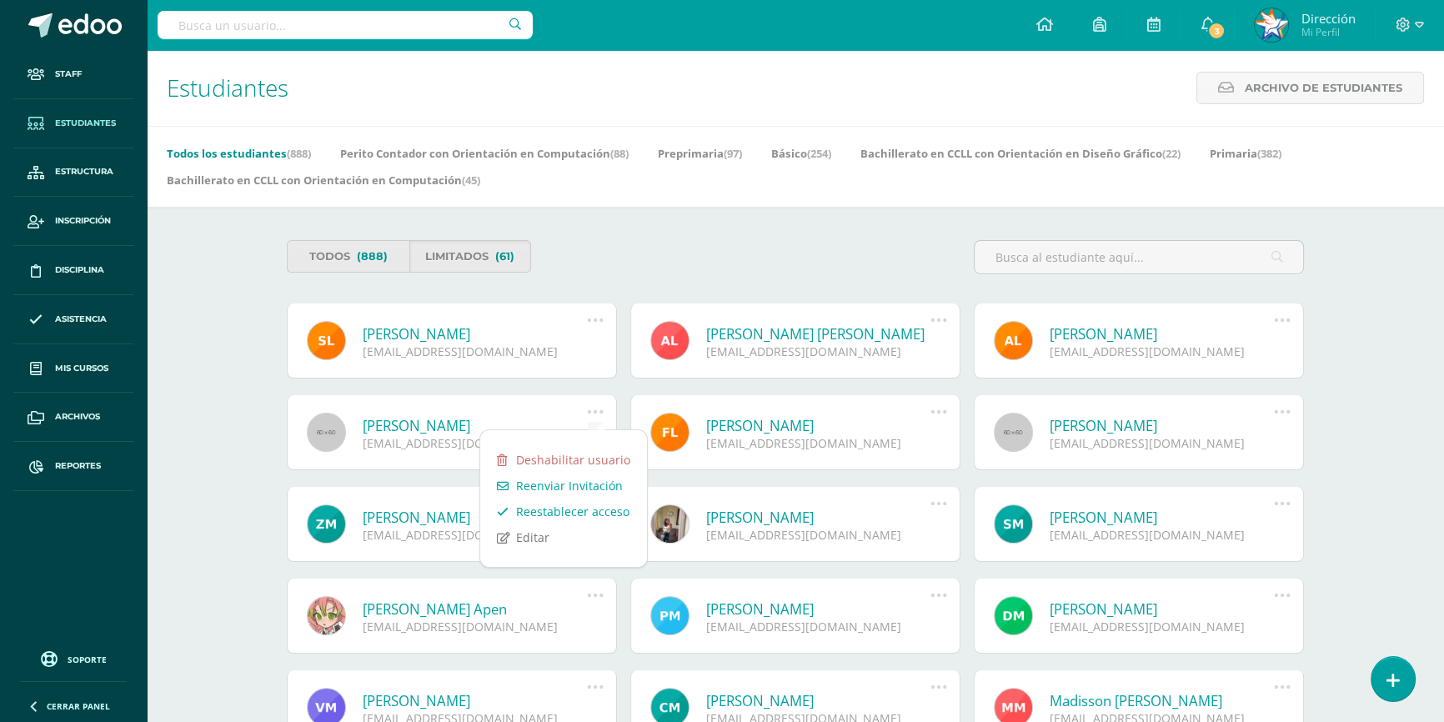
click at [582, 510] on link "Reestablecer acceso" at bounding box center [563, 511] width 167 height 26
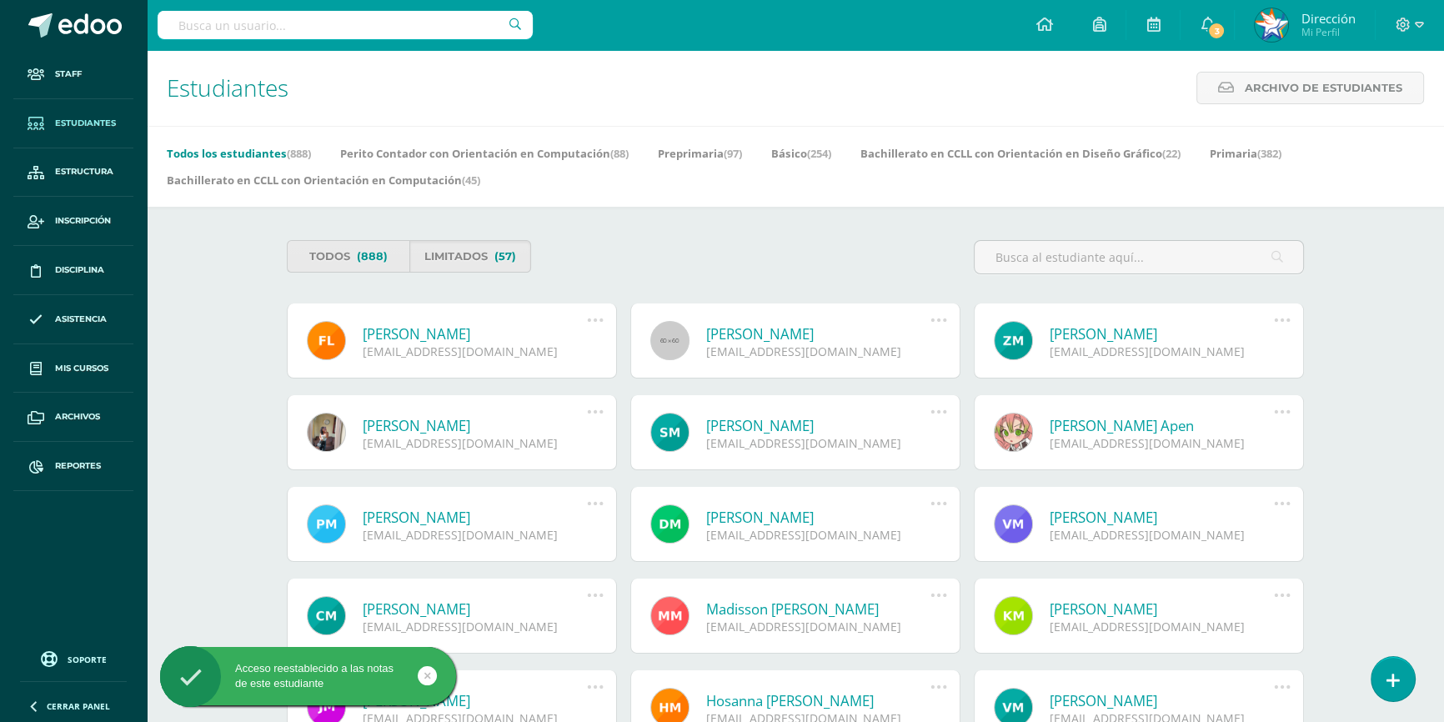
click at [595, 323] on icon at bounding box center [595, 320] width 18 height 18
click at [597, 421] on link "Reestablecer acceso" at bounding box center [563, 420] width 167 height 26
click at [938, 322] on icon at bounding box center [938, 320] width 18 height 18
click at [928, 416] on link "Reestablecer acceso" at bounding box center [907, 420] width 167 height 26
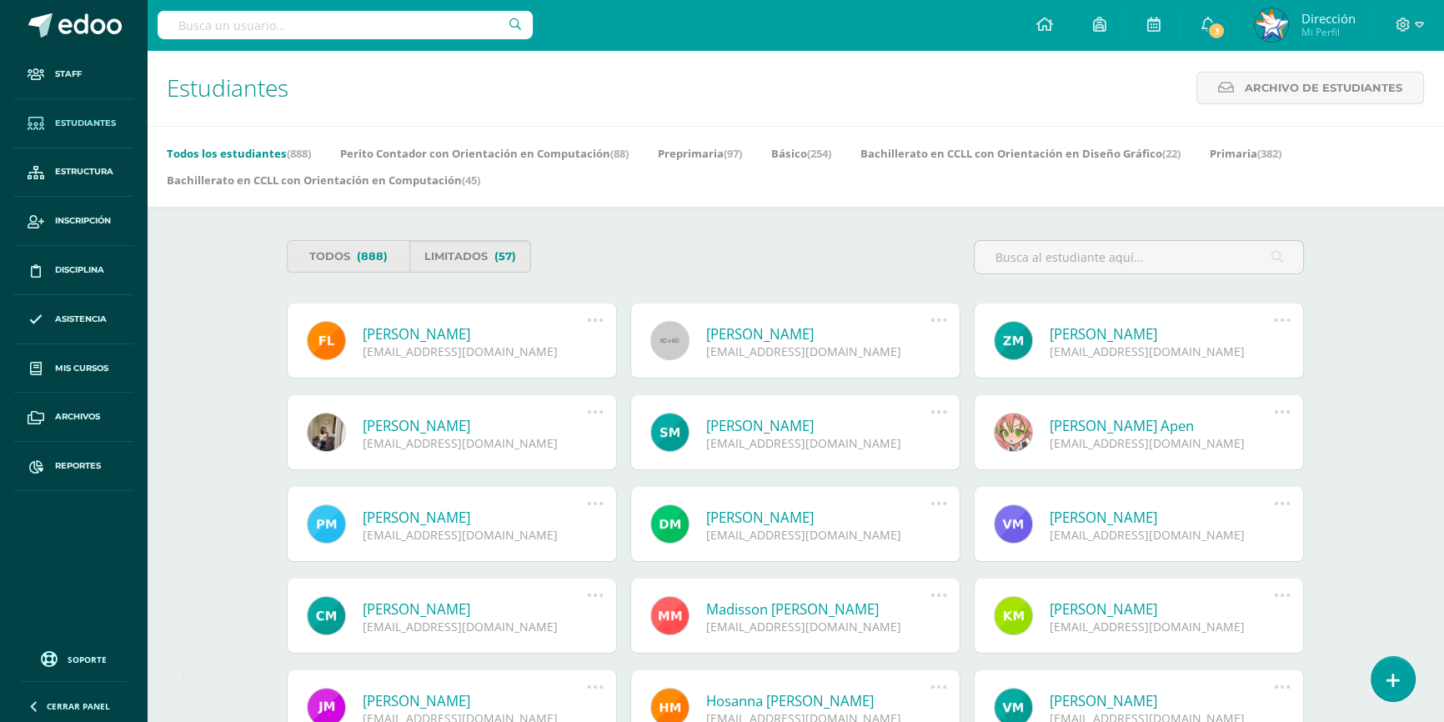
click at [1289, 322] on icon at bounding box center [1282, 320] width 18 height 18
click at [1280, 418] on link "Reestablecer acceso" at bounding box center [1250, 420] width 167 height 26
click at [592, 411] on icon at bounding box center [595, 412] width 18 height 18
click at [584, 511] on link "Reestablecer acceso" at bounding box center [563, 511] width 167 height 26
click at [938, 413] on icon at bounding box center [938, 412] width 18 height 18
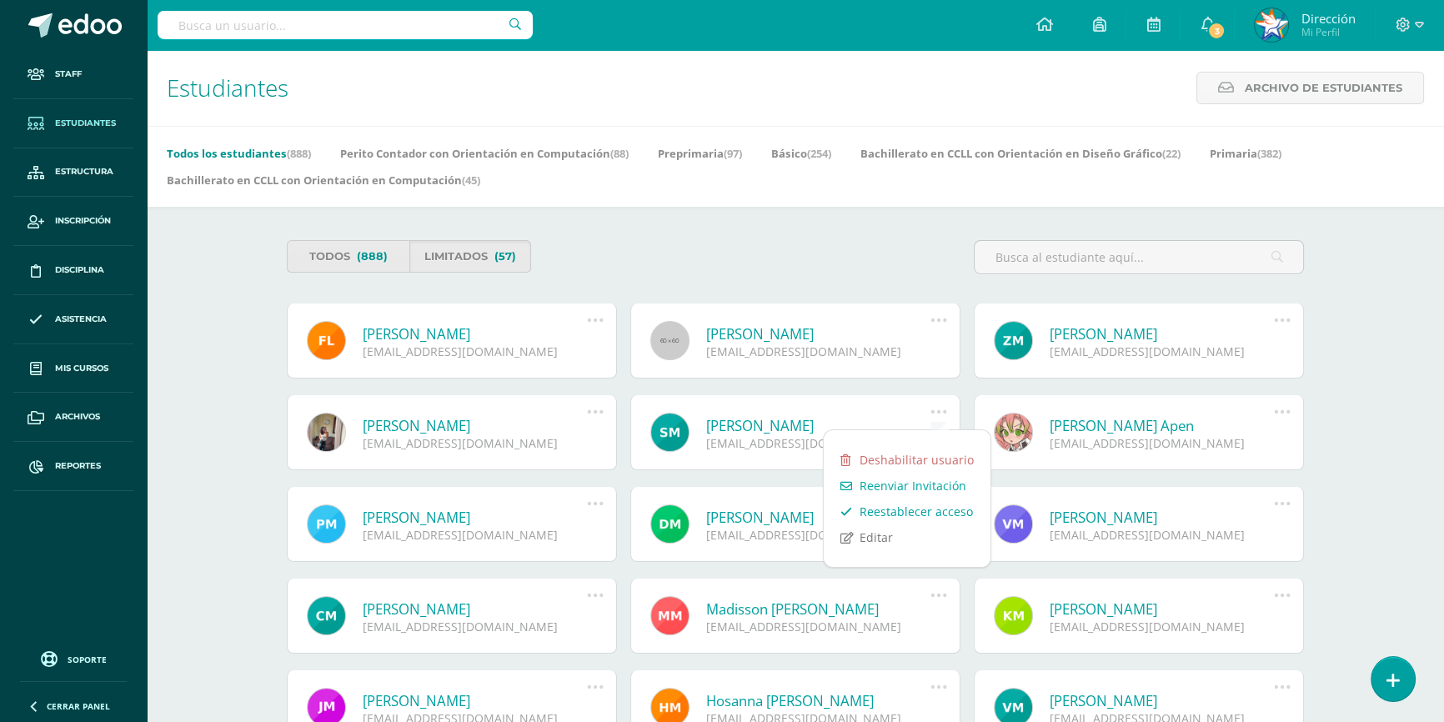
click at [919, 514] on link "Reestablecer acceso" at bounding box center [907, 511] width 167 height 26
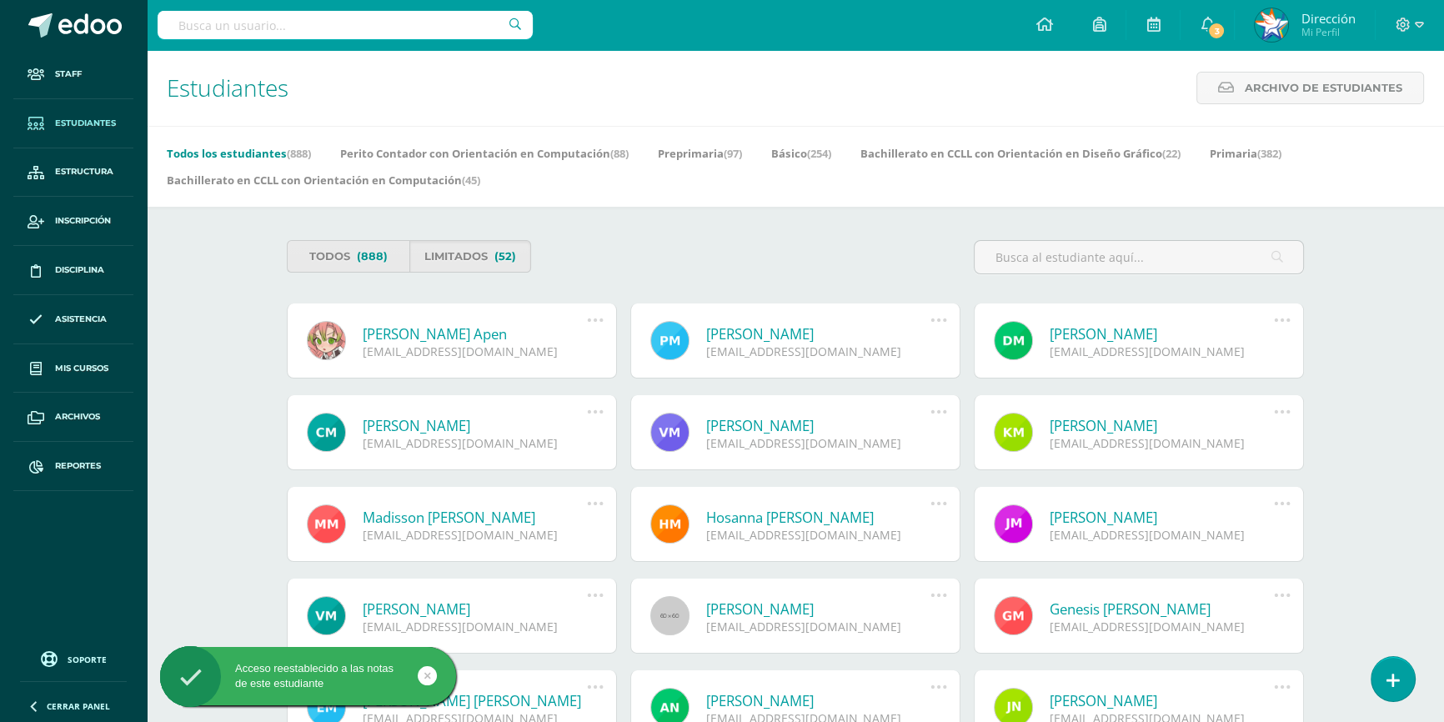
click at [594, 321] on icon at bounding box center [595, 320] width 18 height 18
click at [602, 419] on link "Reestablecer acceso" at bounding box center [563, 420] width 167 height 26
click at [935, 323] on icon at bounding box center [938, 320] width 18 height 18
click at [940, 423] on link "Reestablecer acceso" at bounding box center [907, 420] width 167 height 26
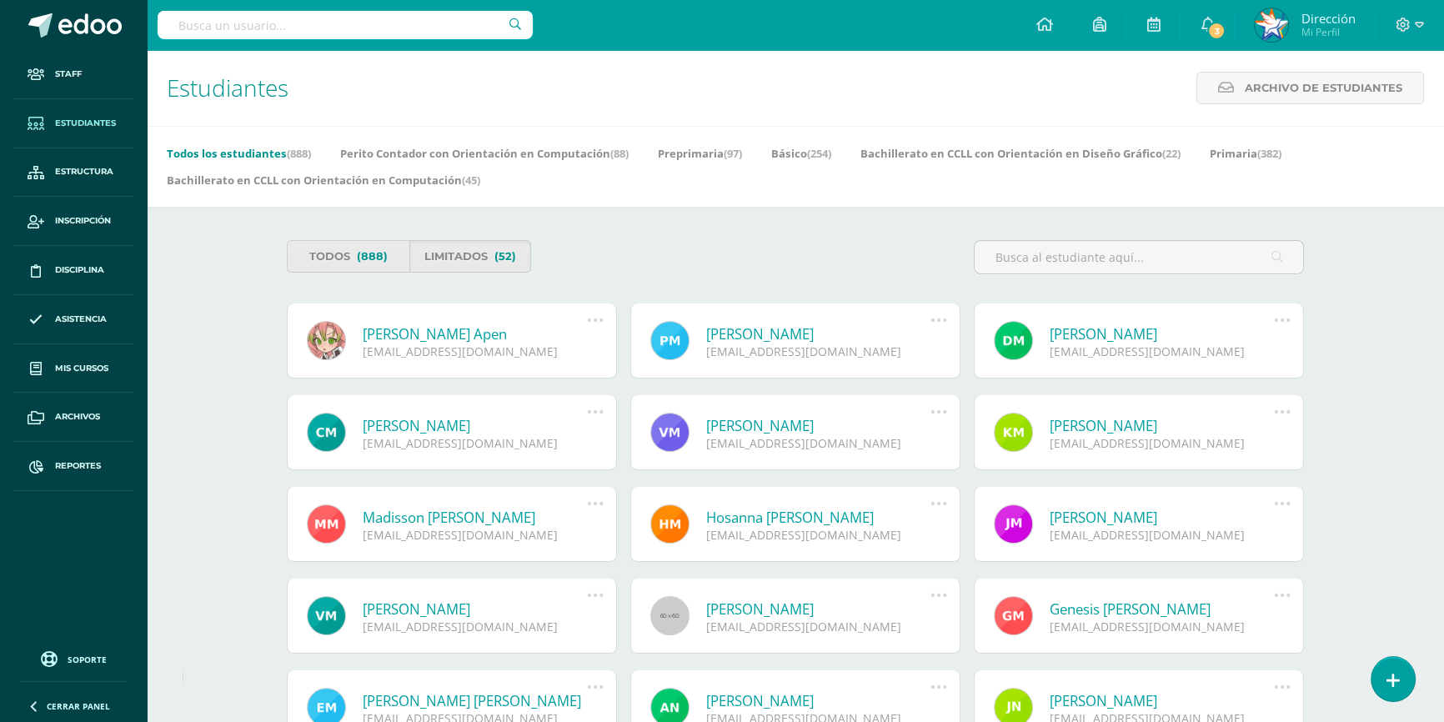
click at [1284, 320] on icon at bounding box center [1282, 320] width 18 height 18
click at [1270, 418] on link "Reestablecer acceso" at bounding box center [1250, 420] width 167 height 26
click at [588, 413] on icon at bounding box center [595, 412] width 18 height 18
click at [578, 508] on link "Reestablecer acceso" at bounding box center [563, 511] width 167 height 26
click at [944, 411] on icon at bounding box center [938, 412] width 18 height 18
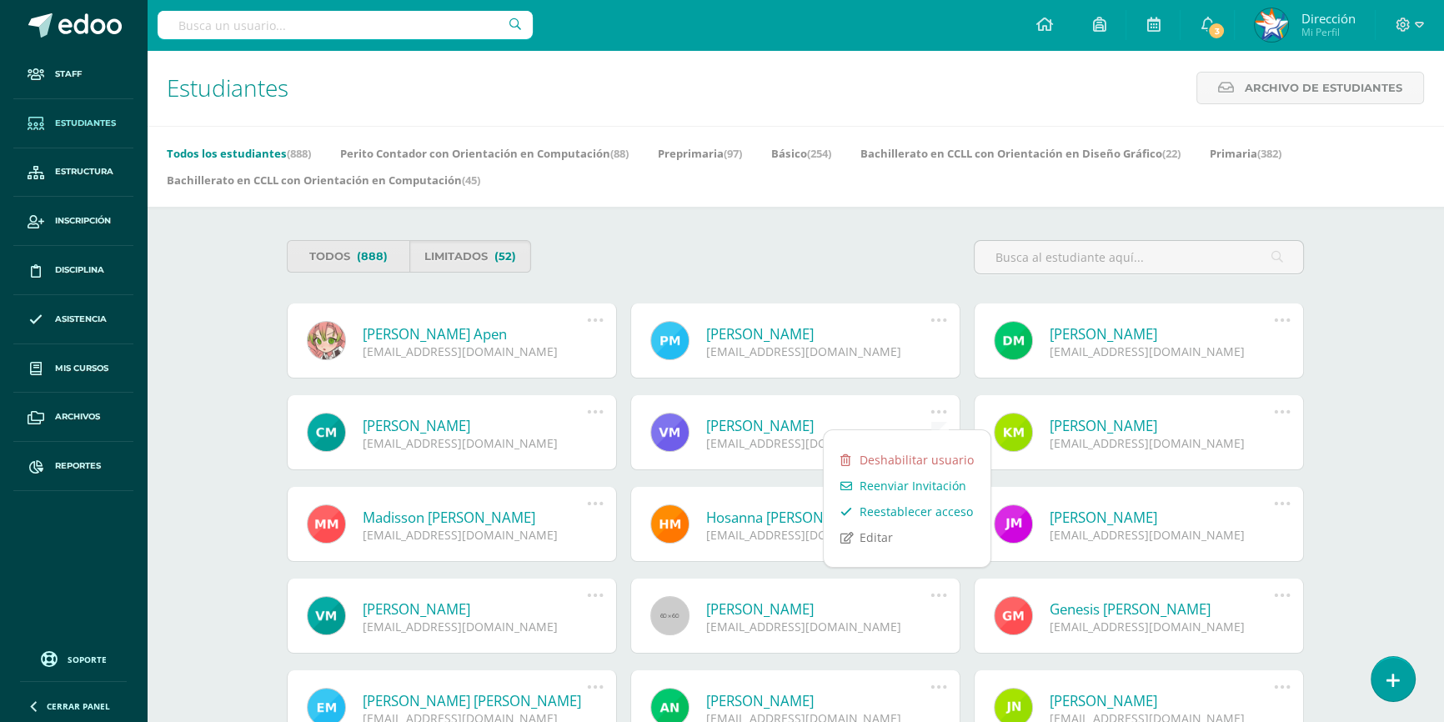
click at [939, 510] on link "Reestablecer acceso" at bounding box center [907, 511] width 167 height 26
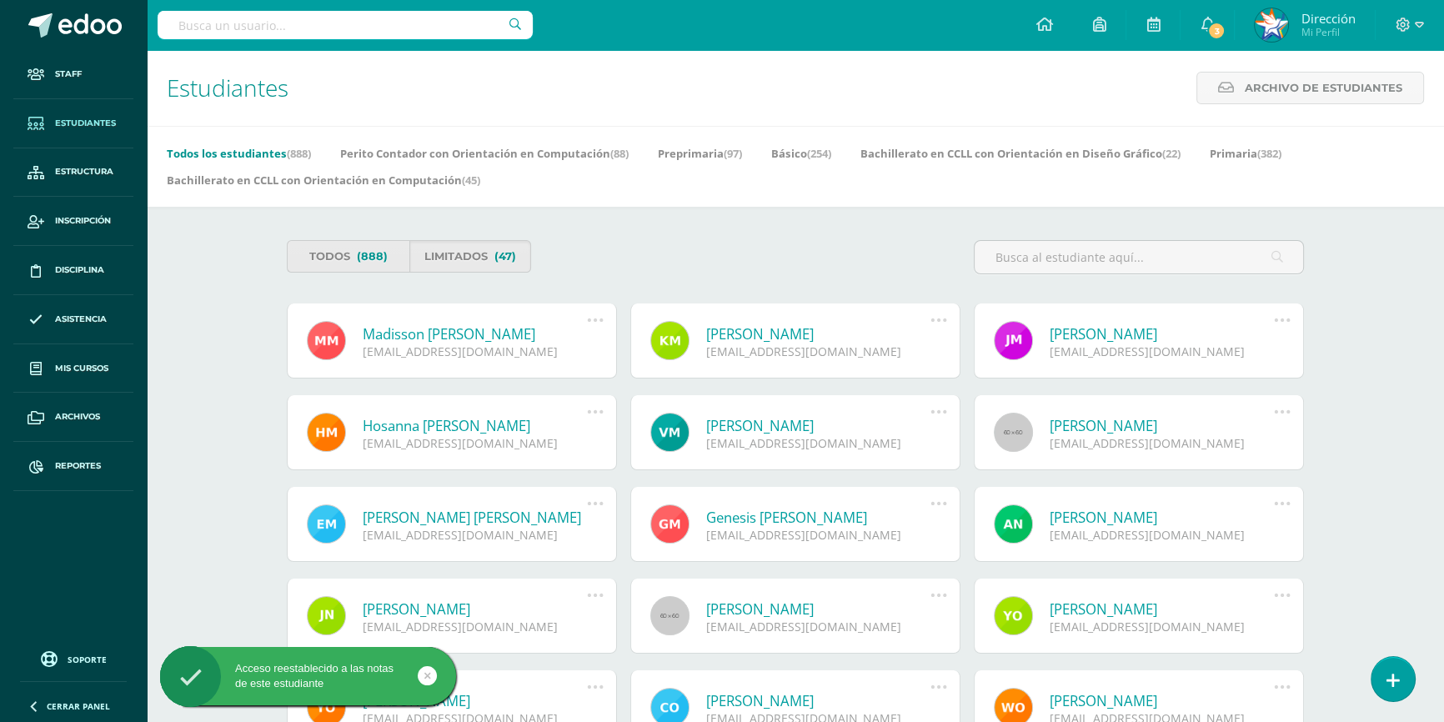
click at [598, 322] on icon at bounding box center [595, 320] width 18 height 18
click at [598, 419] on link "Reestablecer acceso" at bounding box center [563, 420] width 167 height 26
click at [943, 318] on icon at bounding box center [938, 320] width 18 height 18
click at [939, 423] on link "Reestablecer acceso" at bounding box center [907, 420] width 167 height 26
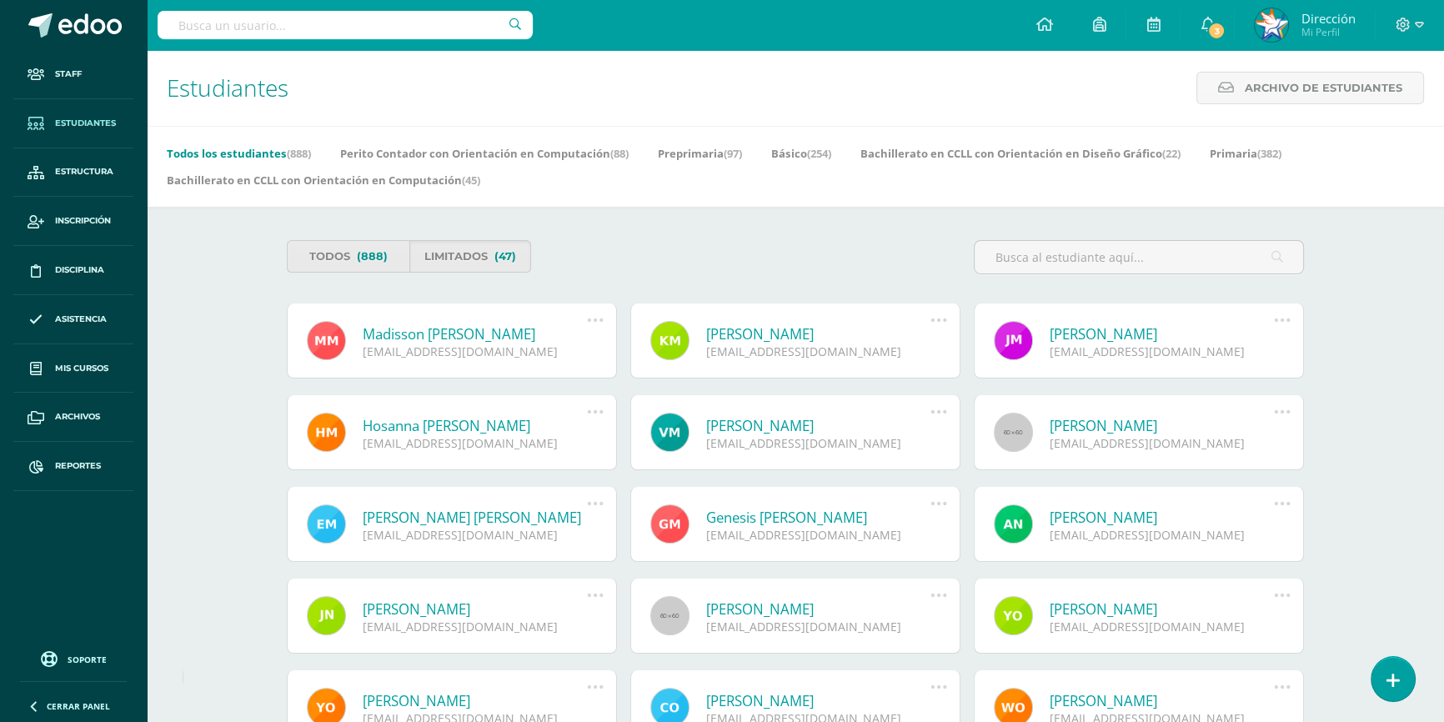
click at [1285, 322] on icon at bounding box center [1282, 320] width 18 height 18
click at [1263, 417] on link "Reestablecer acceso" at bounding box center [1250, 420] width 167 height 26
click at [592, 413] on icon at bounding box center [595, 412] width 18 height 18
click at [577, 513] on link "Reestablecer acceso" at bounding box center [563, 511] width 167 height 26
click at [942, 415] on icon at bounding box center [938, 412] width 18 height 18
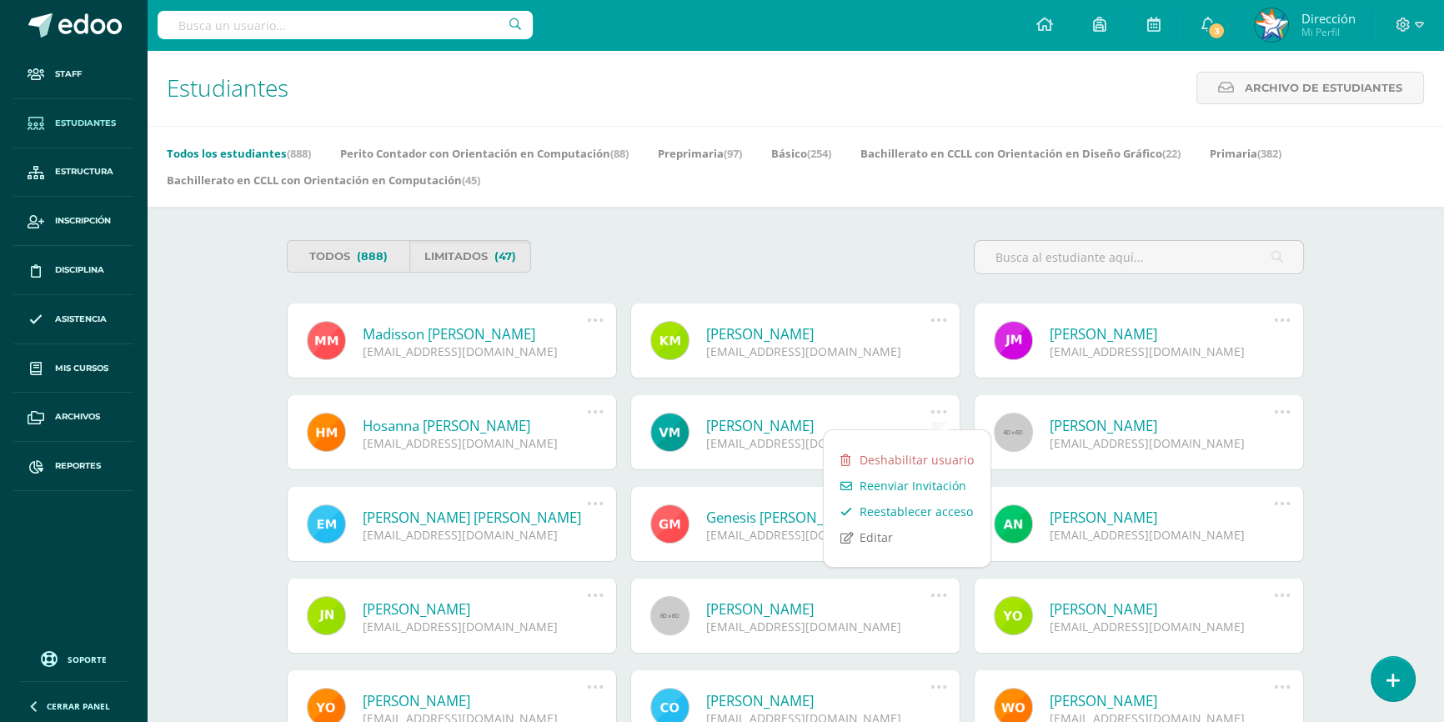
click at [924, 510] on link "Reestablecer acceso" at bounding box center [907, 511] width 167 height 26
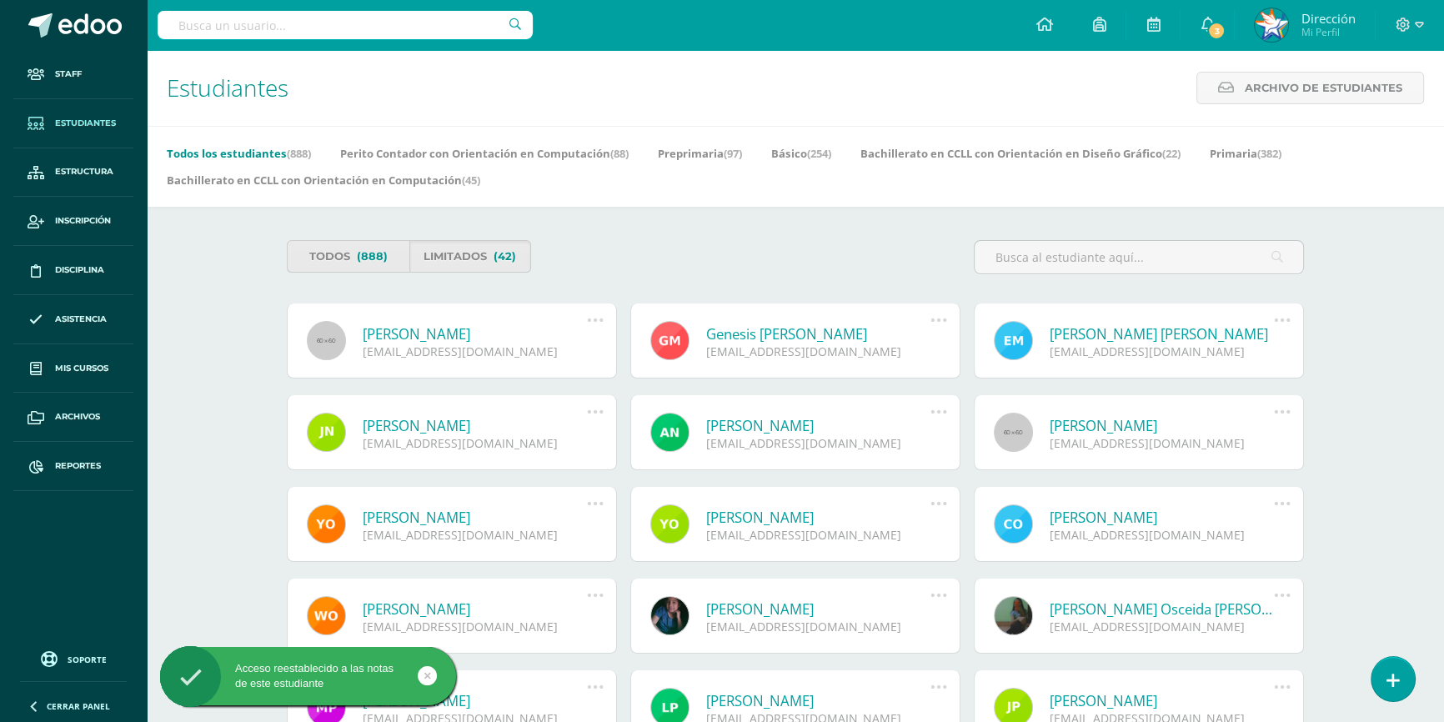
click at [596, 321] on icon at bounding box center [595, 320] width 18 height 18
click at [592, 420] on link "Reestablecer acceso" at bounding box center [563, 420] width 167 height 26
click at [937, 318] on icon at bounding box center [938, 320] width 18 height 18
click at [920, 423] on link "Reestablecer acceso" at bounding box center [907, 420] width 167 height 26
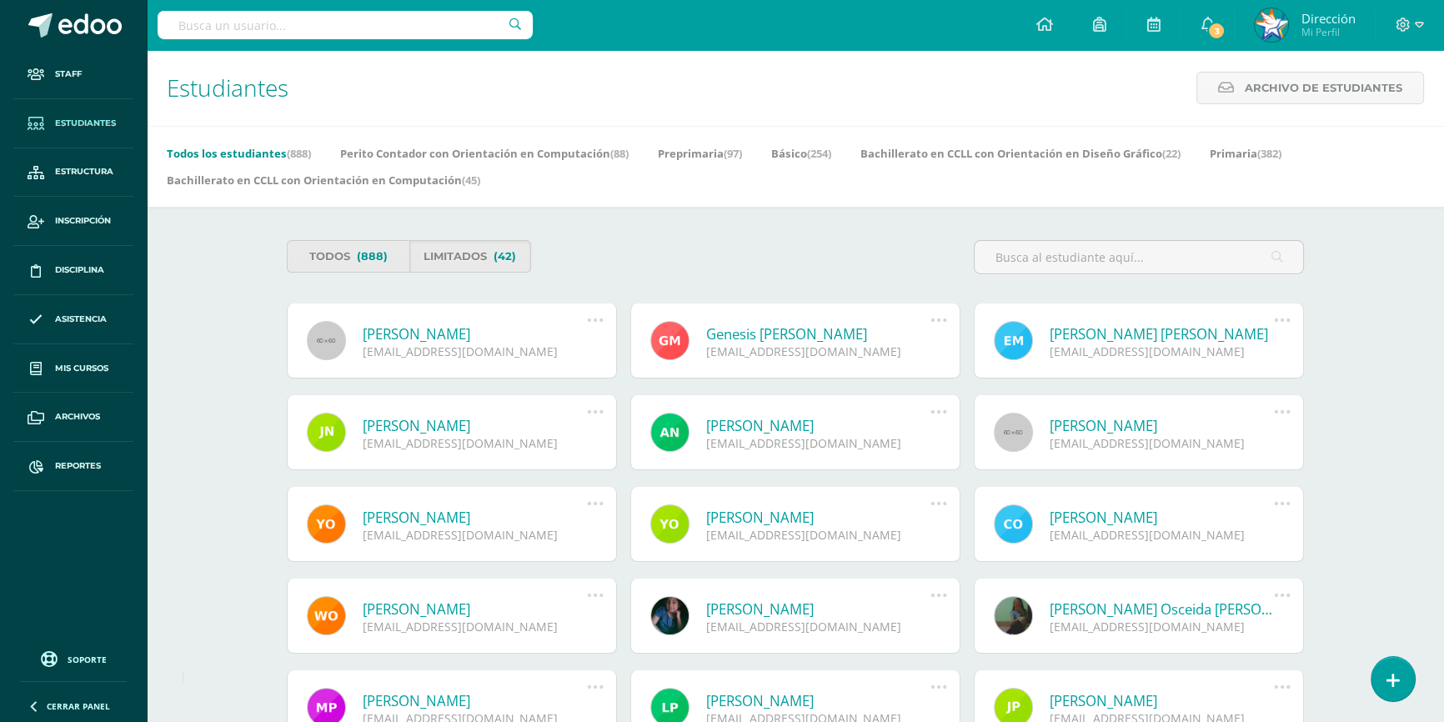
click at [1284, 322] on icon at bounding box center [1282, 320] width 18 height 18
click at [1281, 418] on link "Reestablecer acceso" at bounding box center [1250, 420] width 167 height 26
click at [595, 416] on icon at bounding box center [595, 412] width 18 height 18
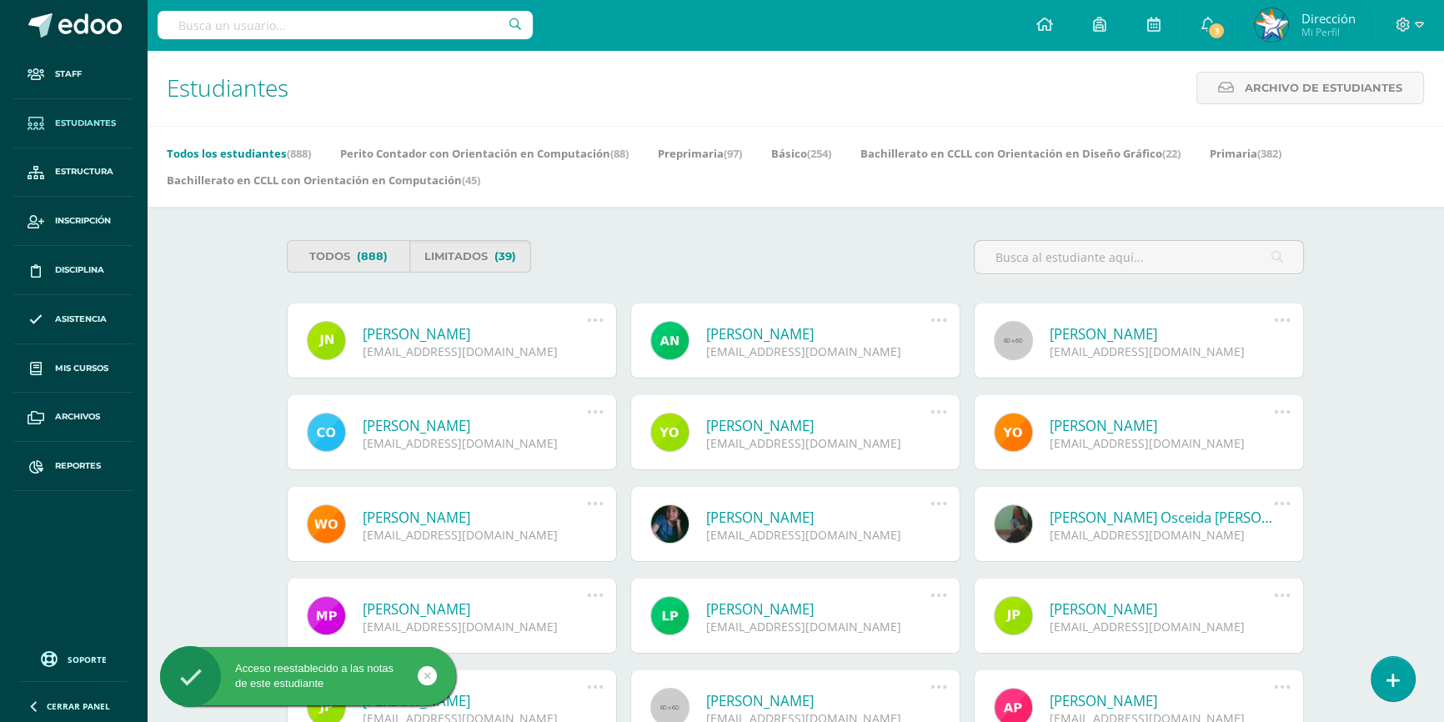
click at [942, 416] on icon at bounding box center [938, 412] width 18 height 18
click at [597, 320] on icon at bounding box center [595, 320] width 18 height 18
click at [585, 415] on link "Reestablecer acceso" at bounding box center [563, 420] width 167 height 26
click at [936, 323] on icon at bounding box center [938, 320] width 18 height 18
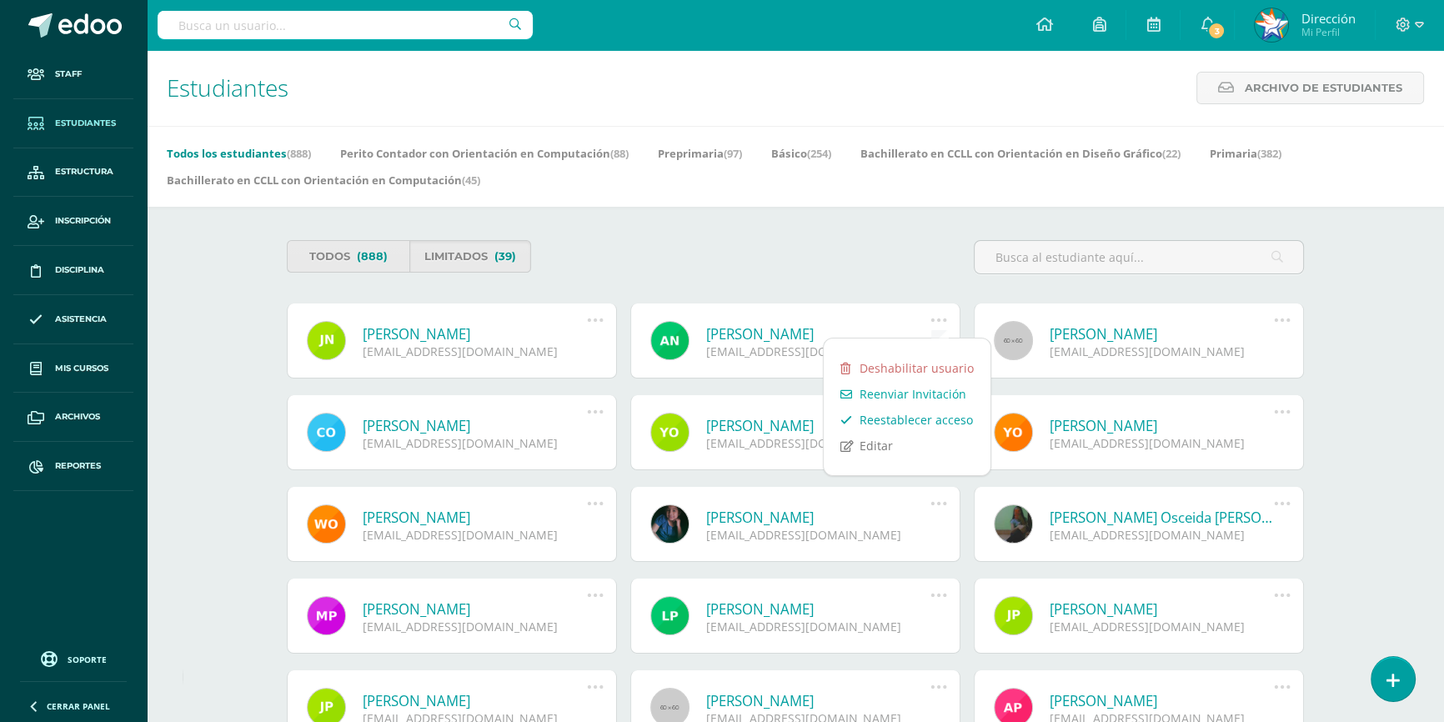
click at [944, 423] on link "Reestablecer acceso" at bounding box center [907, 420] width 167 height 26
click at [1284, 321] on icon at bounding box center [1282, 320] width 18 height 18
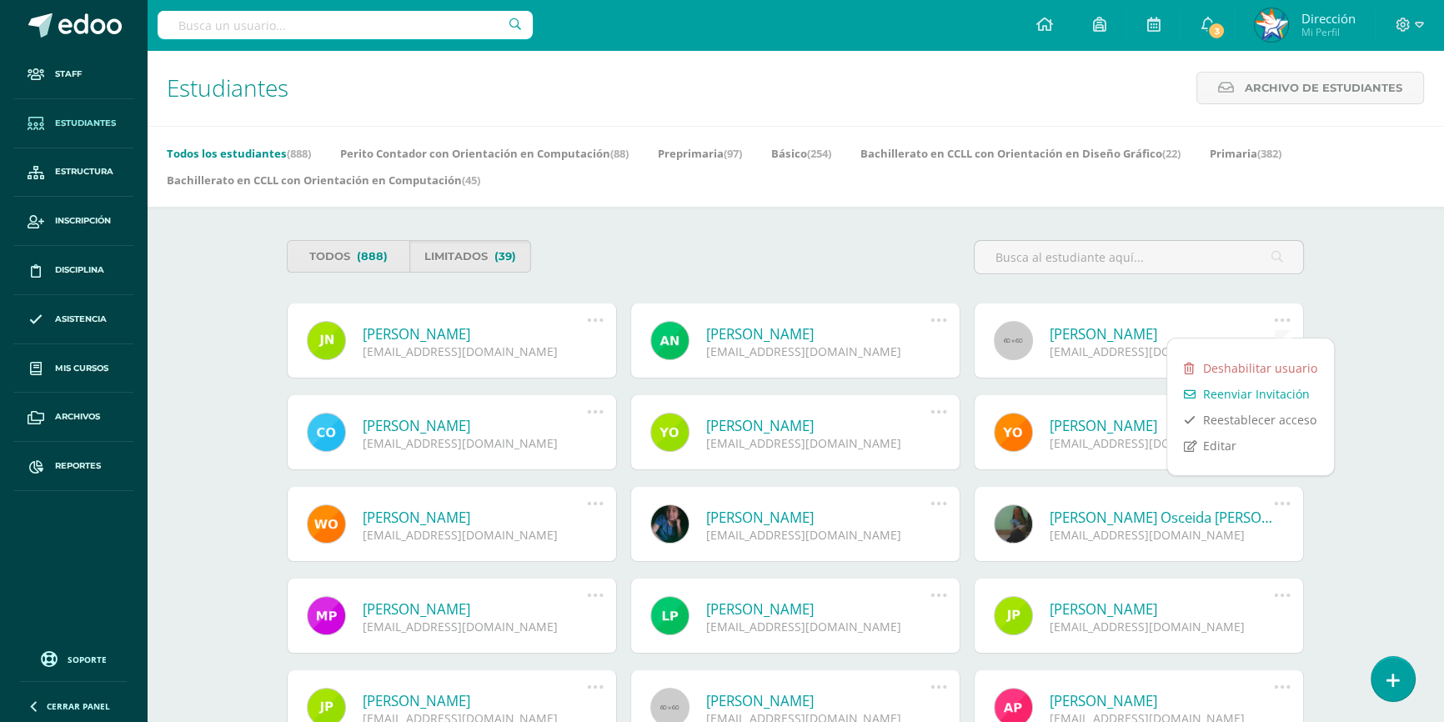
drag, startPoint x: 1277, startPoint y: 417, endPoint x: 1193, endPoint y: 419, distance: 84.2
click at [1278, 417] on link "Reestablecer acceso" at bounding box center [1250, 420] width 167 height 26
click at [600, 414] on icon at bounding box center [595, 412] width 18 height 18
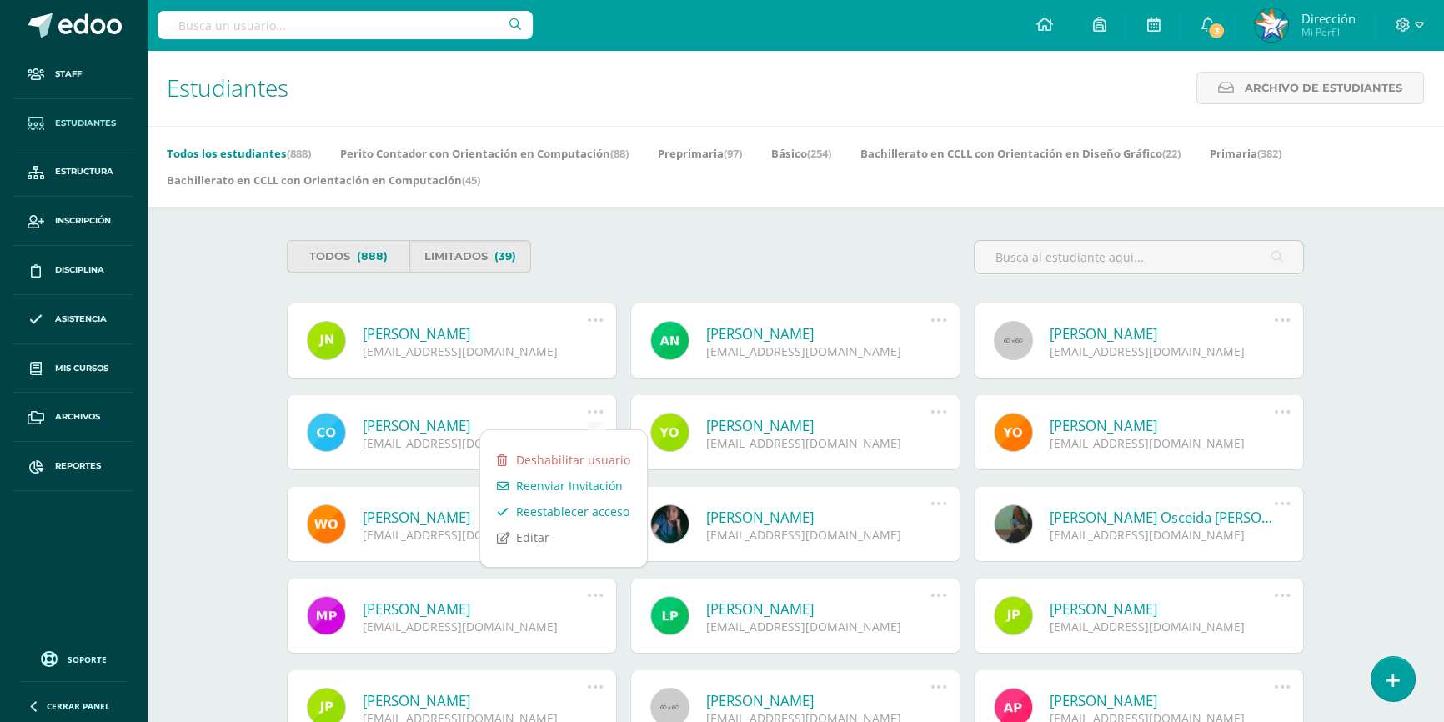
click at [597, 512] on link "Reestablecer acceso" at bounding box center [563, 511] width 167 height 26
click at [943, 413] on icon at bounding box center [938, 412] width 18 height 18
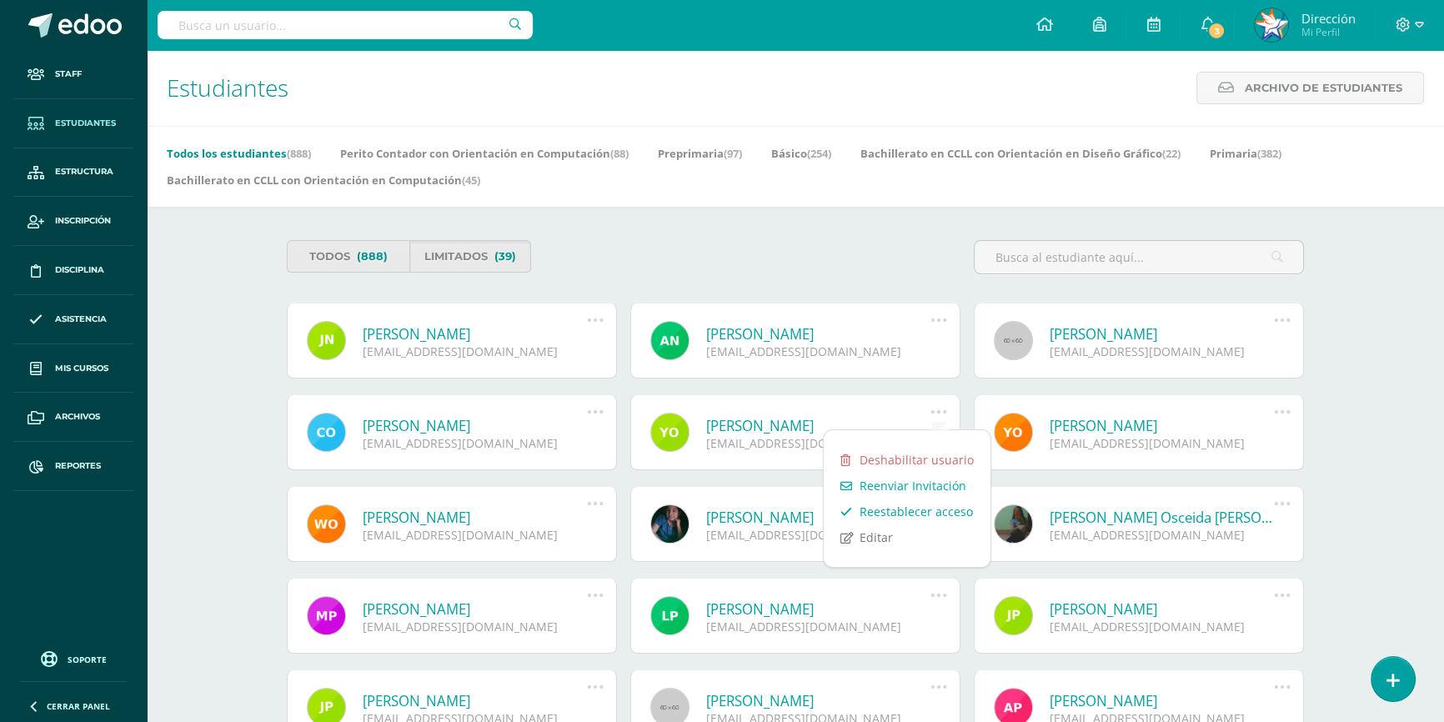
click at [924, 511] on link "Reestablecer acceso" at bounding box center [907, 511] width 167 height 26
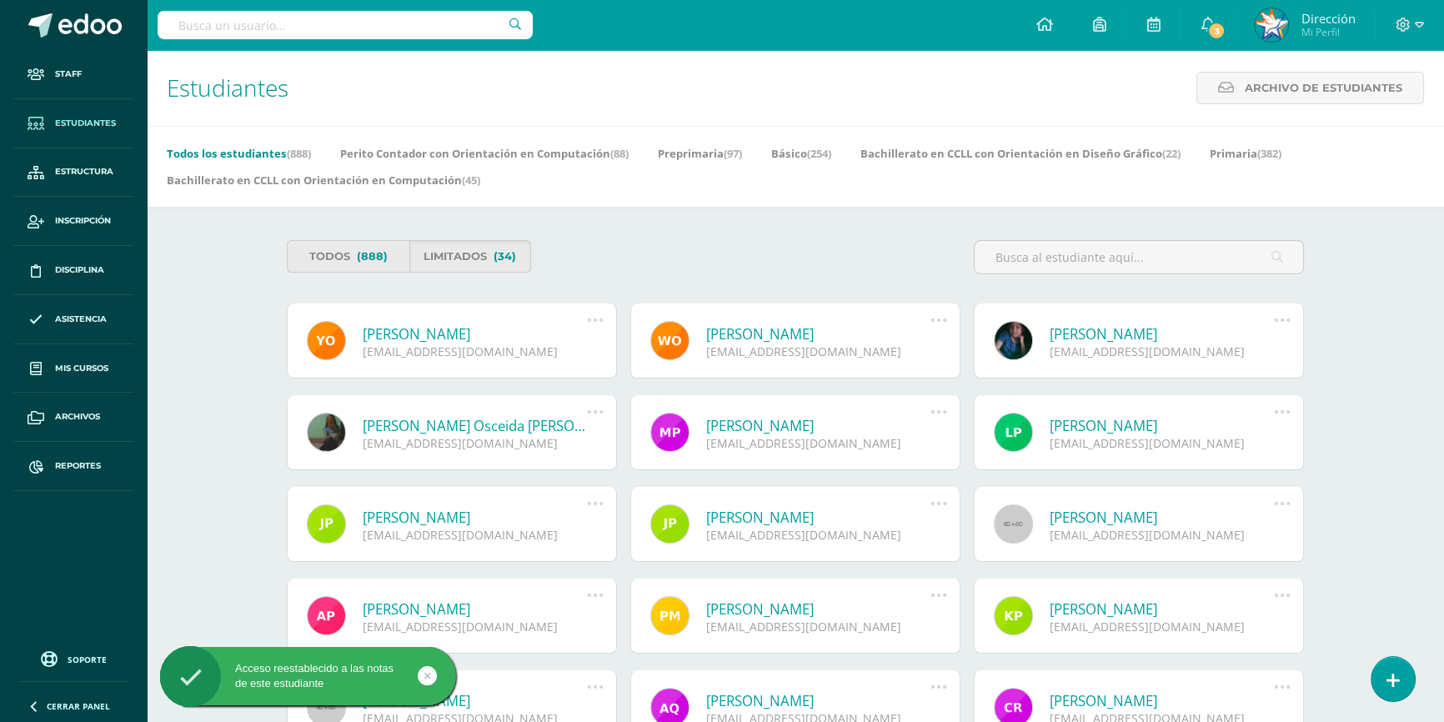
click at [592, 323] on icon at bounding box center [595, 320] width 18 height 18
click at [588, 418] on link "Reestablecer acceso" at bounding box center [563, 420] width 167 height 26
click at [939, 321] on icon at bounding box center [938, 320] width 18 height 18
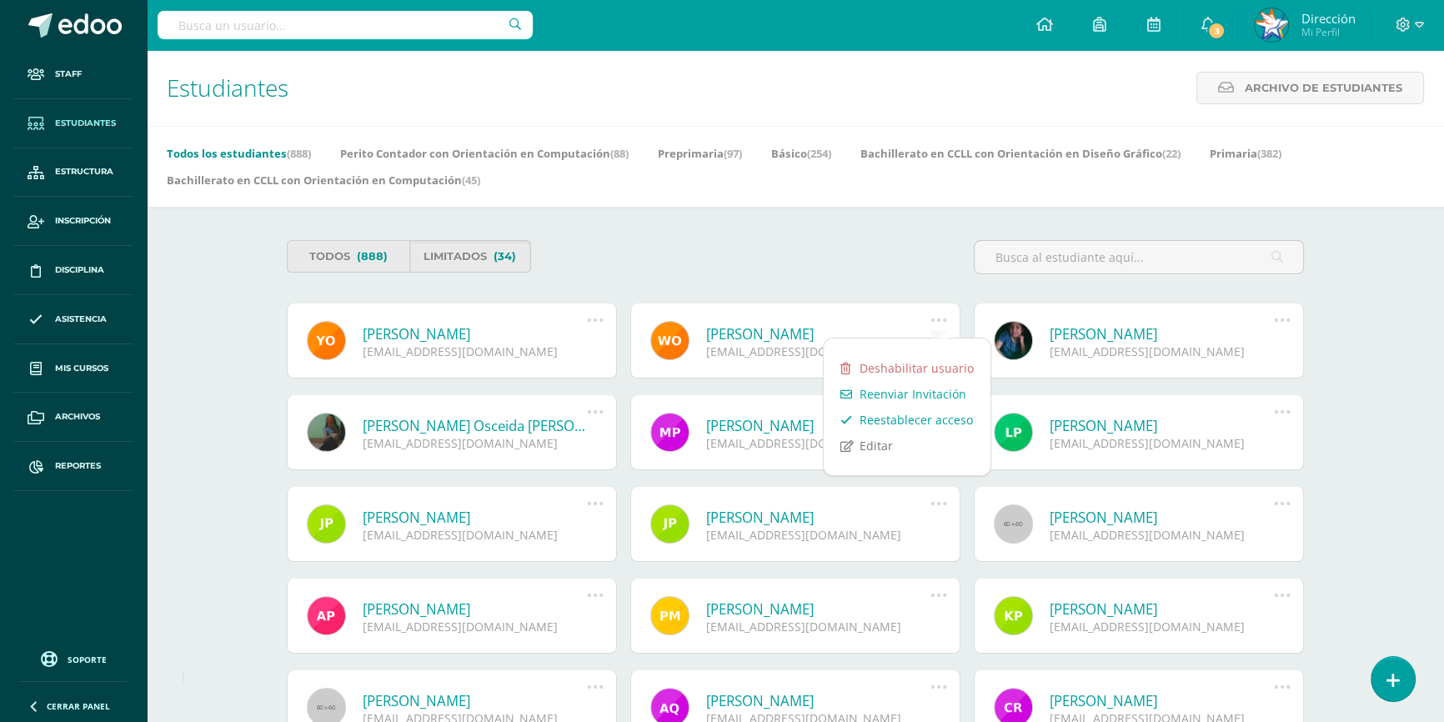
click at [938, 418] on link "Reestablecer acceso" at bounding box center [907, 420] width 167 height 26
click at [1283, 322] on icon at bounding box center [1282, 320] width 18 height 18
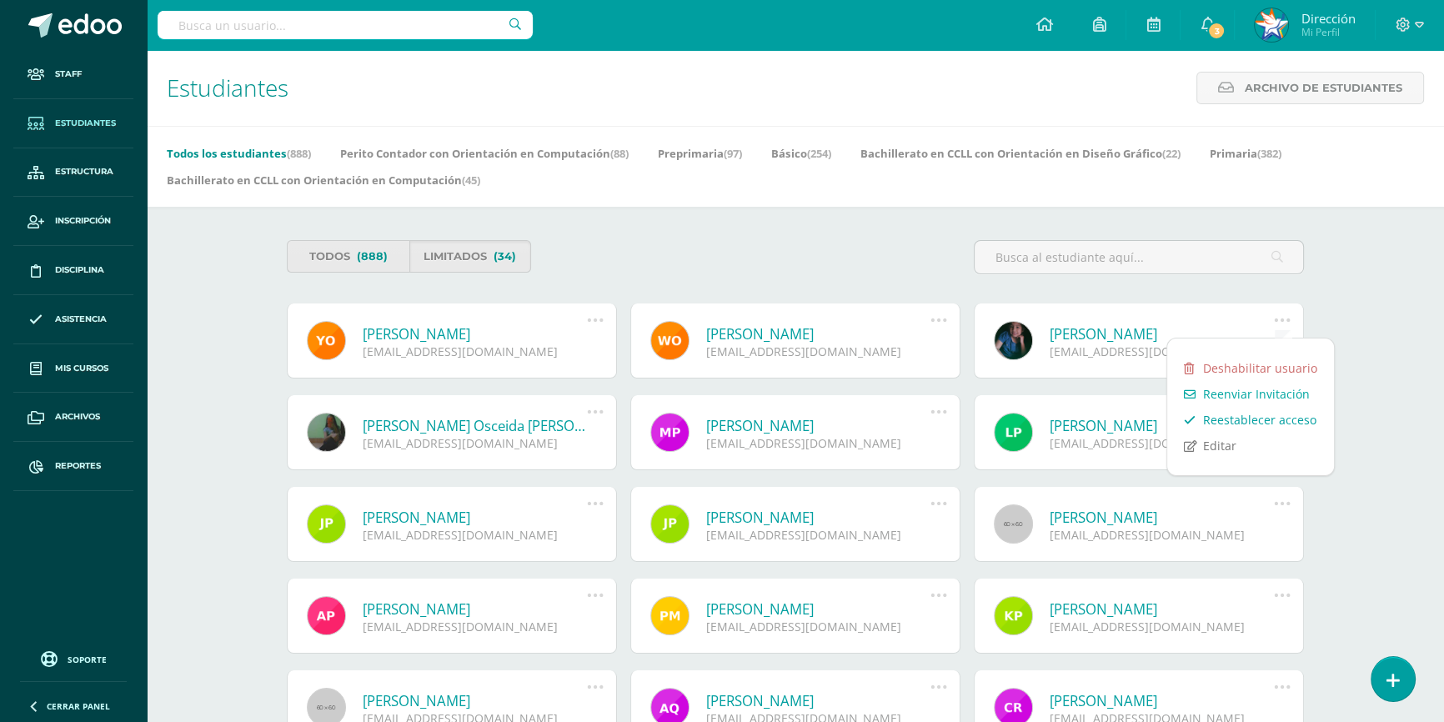
click at [1273, 420] on link "Reestablecer acceso" at bounding box center [1250, 420] width 167 height 26
click at [602, 415] on icon at bounding box center [595, 412] width 18 height 18
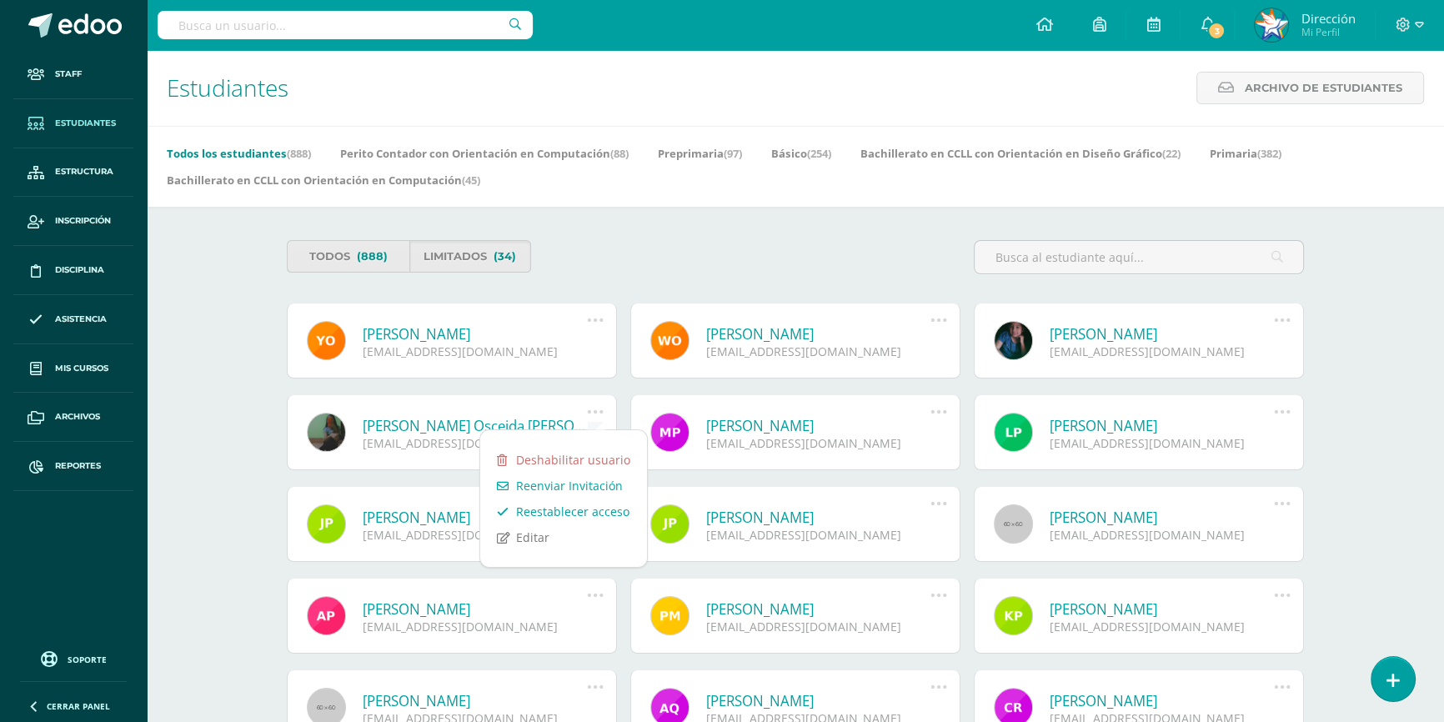
click at [593, 513] on link "Reestablecer acceso" at bounding box center [563, 511] width 167 height 26
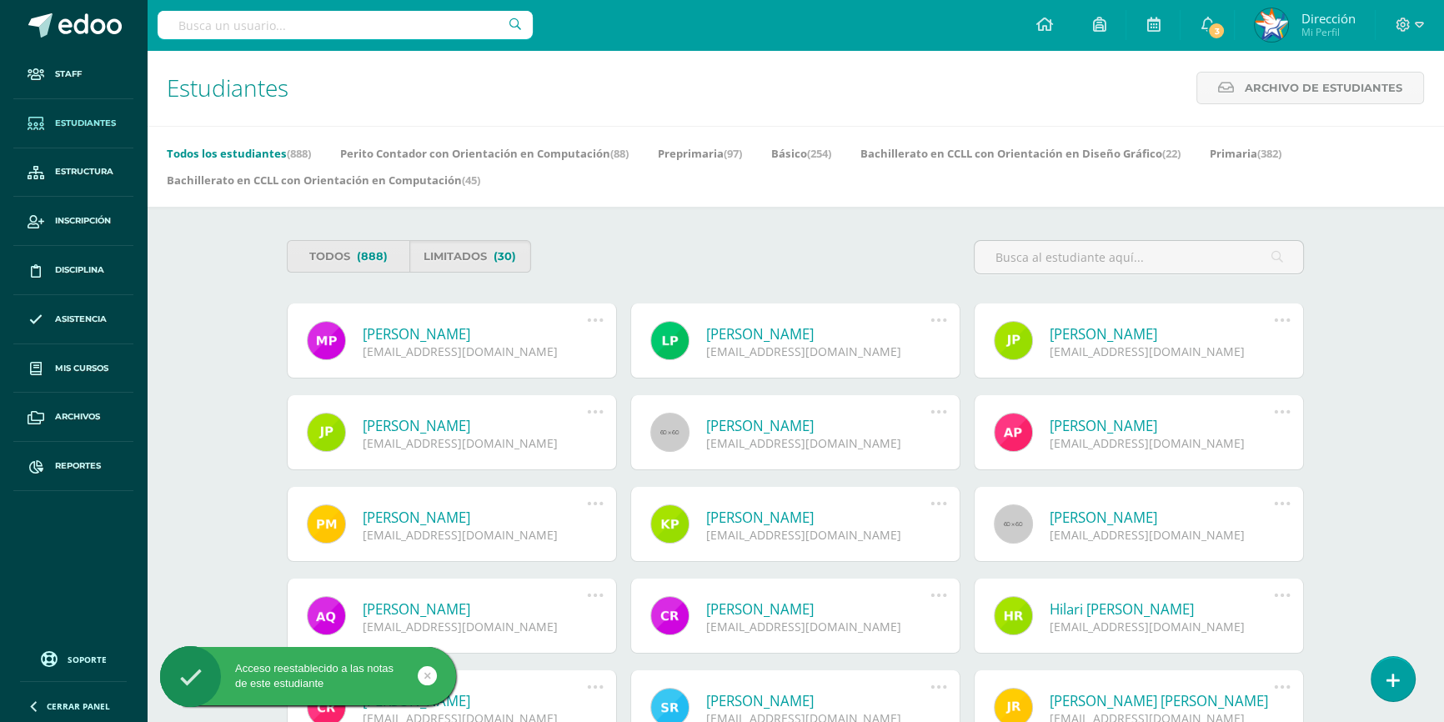
click at [597, 323] on icon at bounding box center [595, 320] width 18 height 18
click at [599, 416] on link "Reestablecer acceso" at bounding box center [563, 420] width 167 height 26
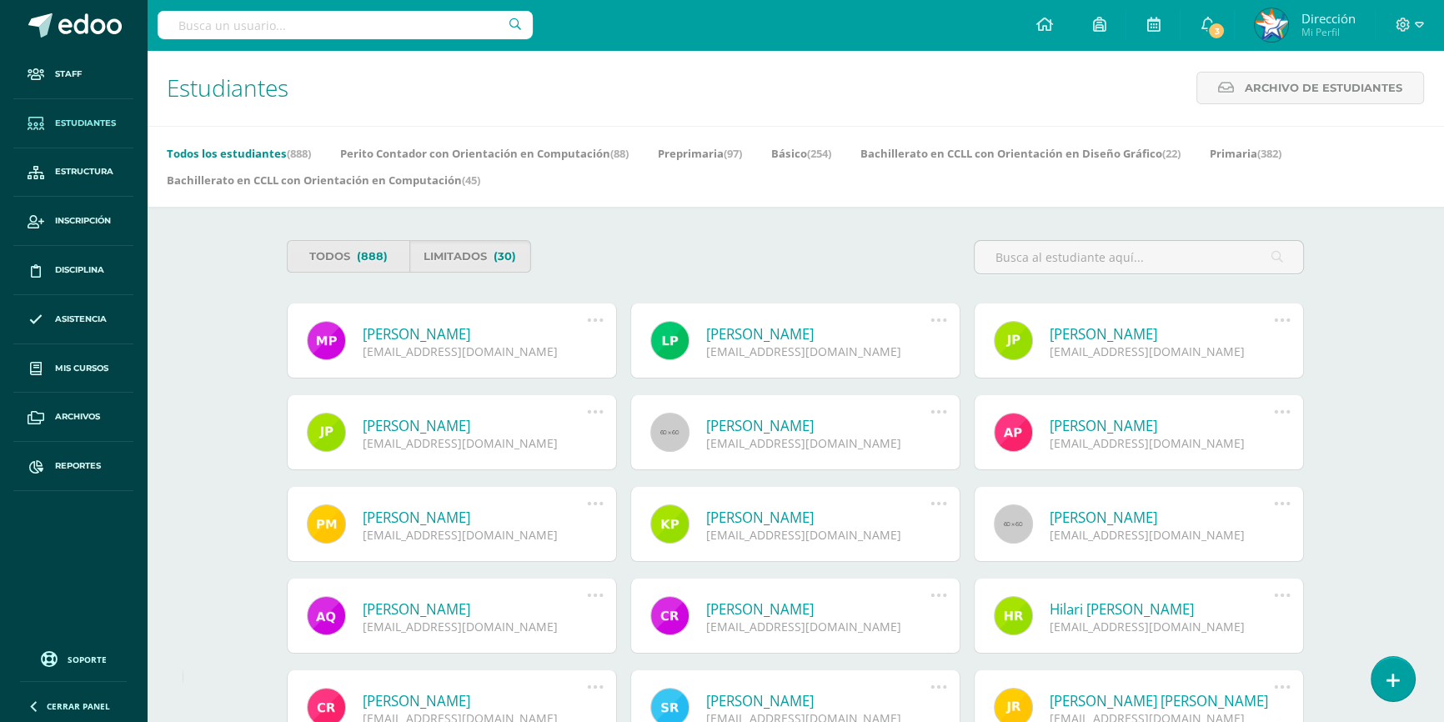
click at [940, 320] on icon at bounding box center [938, 320] width 18 height 18
click at [929, 416] on link "Reestablecer acceso" at bounding box center [907, 420] width 167 height 26
click at [1284, 322] on icon at bounding box center [1282, 320] width 18 height 18
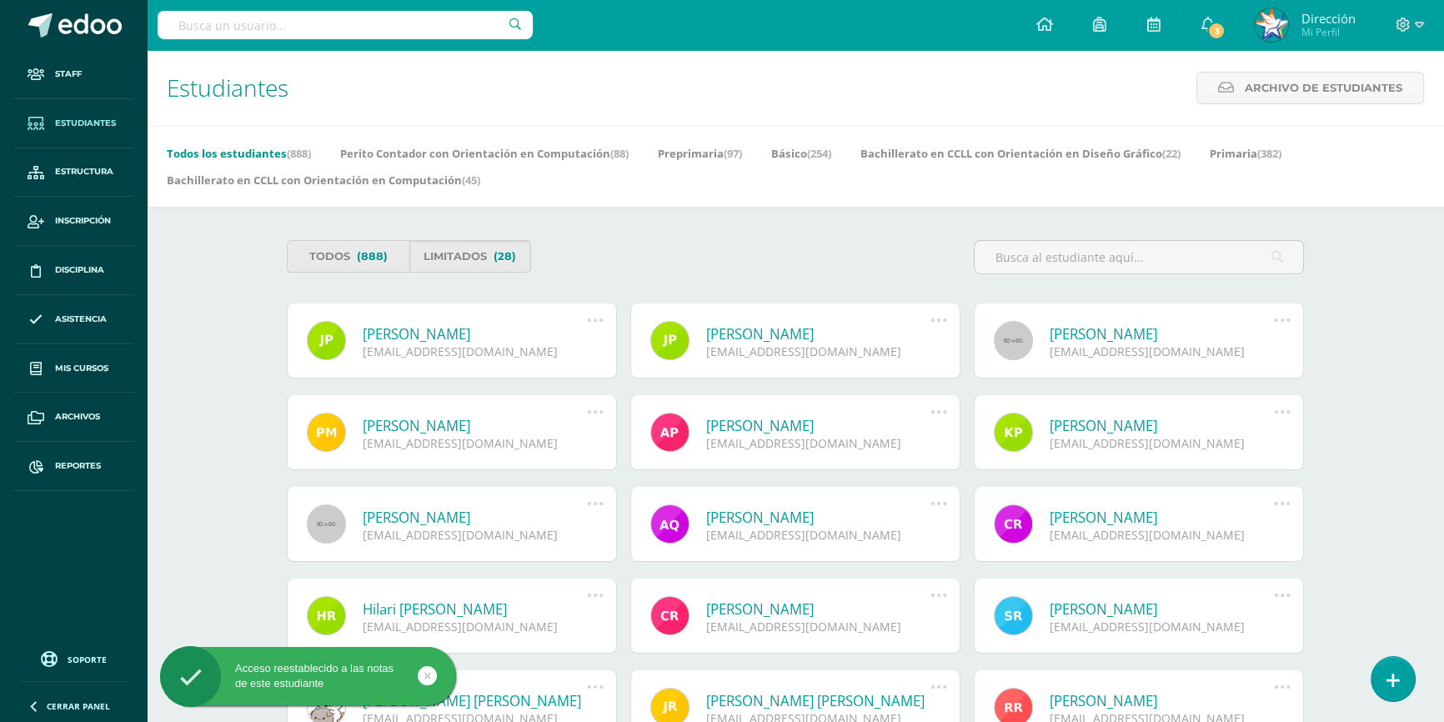
click at [594, 321] on icon at bounding box center [595, 320] width 18 height 18
click at [596, 416] on link "Reestablecer acceso" at bounding box center [563, 420] width 167 height 26
click at [947, 322] on link at bounding box center [938, 320] width 43 height 17
click at [938, 417] on link "Reestablecer acceso" at bounding box center [907, 420] width 167 height 26
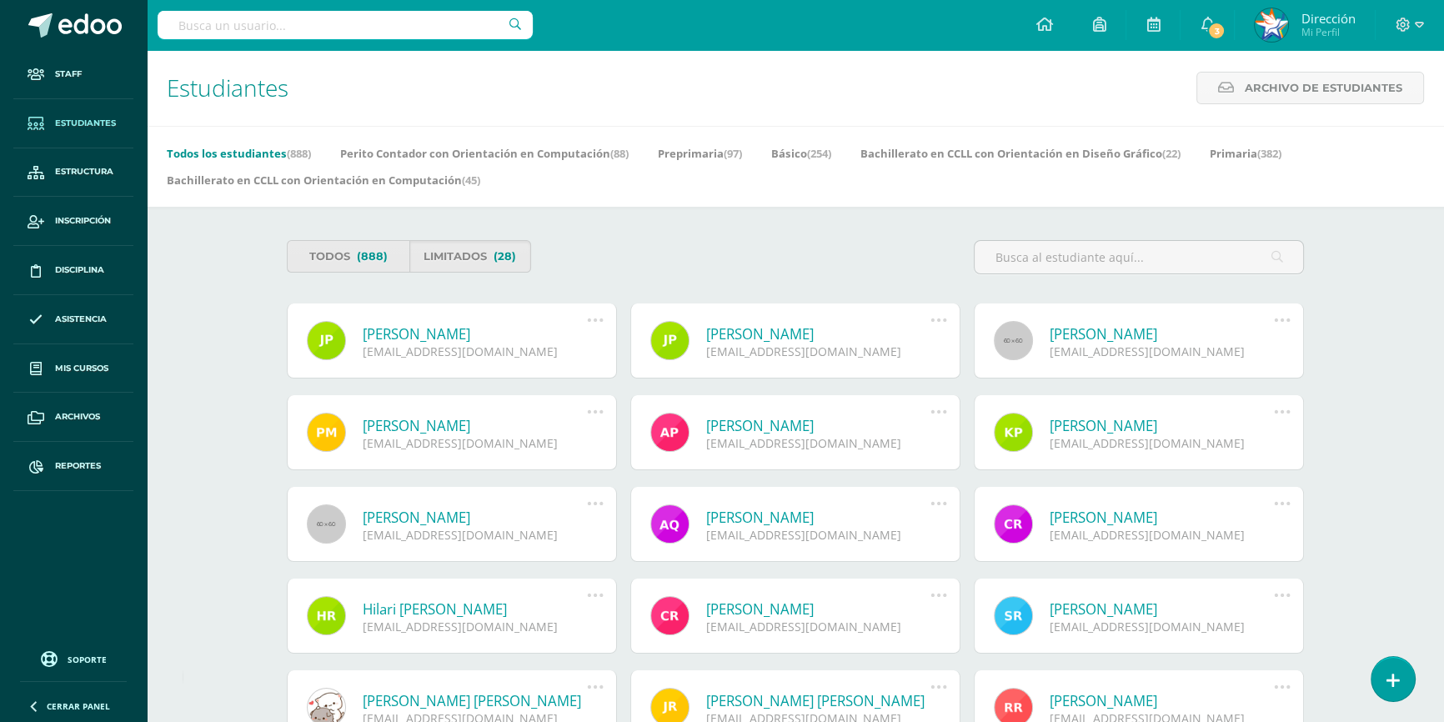
click at [1279, 318] on icon at bounding box center [1282, 320] width 18 height 18
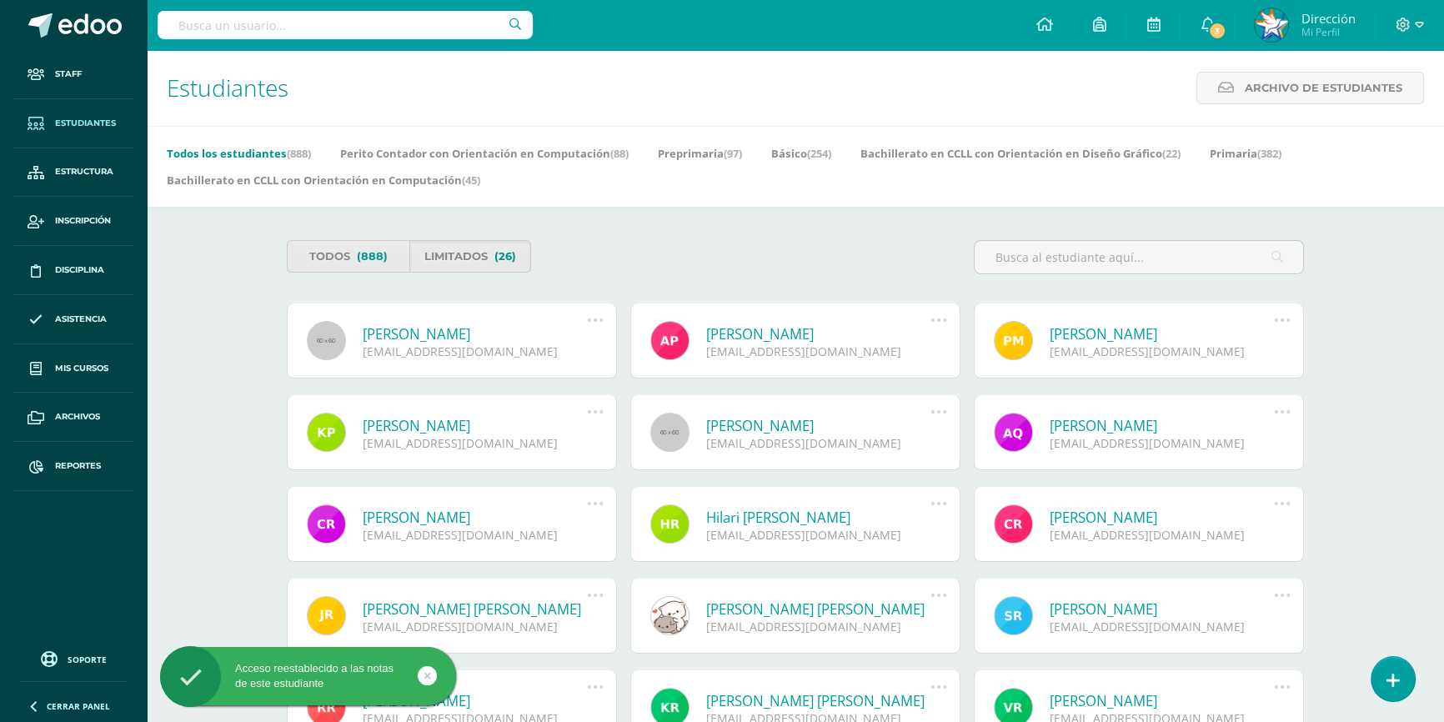
click at [592, 319] on icon at bounding box center [595, 320] width 18 height 18
click at [593, 419] on link "Reestablecer acceso" at bounding box center [563, 420] width 167 height 26
click at [936, 322] on icon at bounding box center [938, 320] width 18 height 18
click at [939, 414] on link "Reestablecer acceso" at bounding box center [907, 420] width 167 height 26
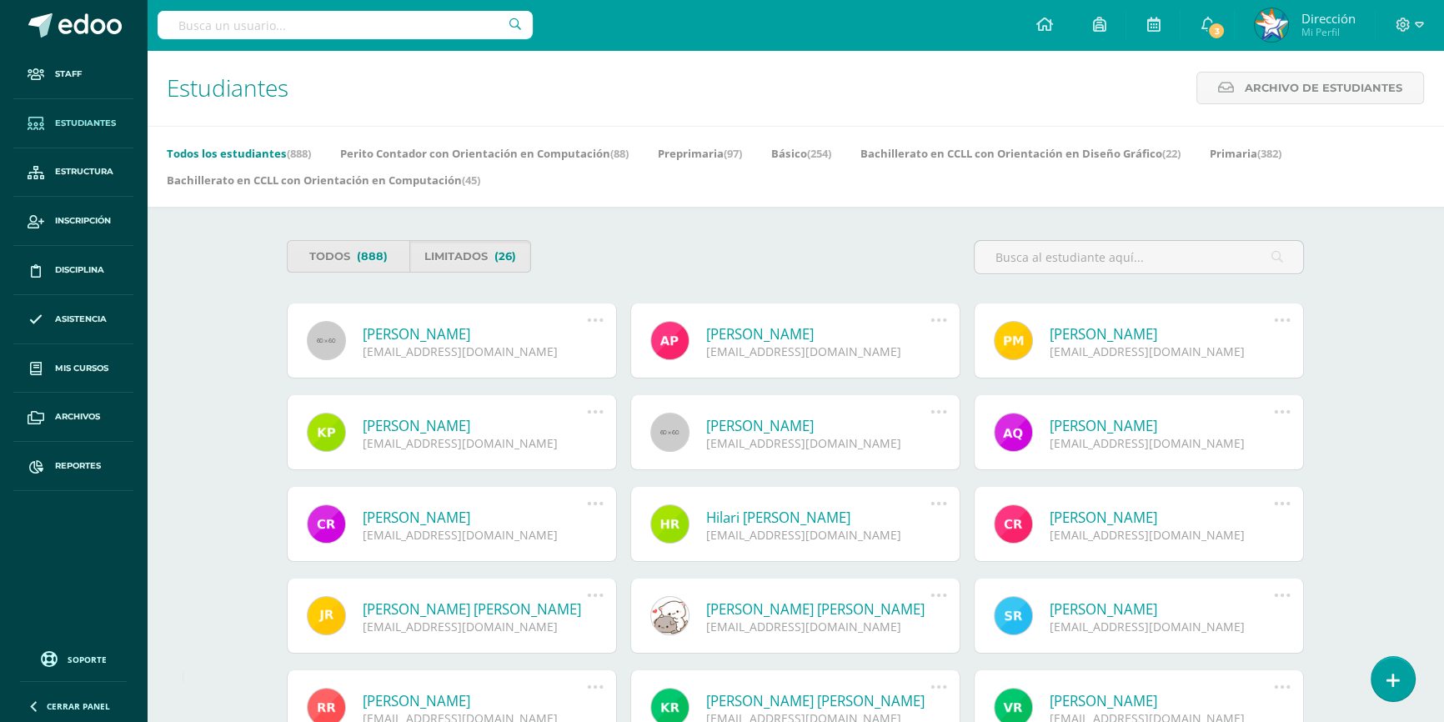
click at [1283, 321] on icon at bounding box center [1282, 320] width 18 height 18
click at [1264, 415] on link "Reestablecer acceso" at bounding box center [1250, 420] width 167 height 26
click at [597, 413] on icon at bounding box center [595, 412] width 18 height 18
click at [607, 515] on link "Reestablecer acceso" at bounding box center [563, 511] width 167 height 26
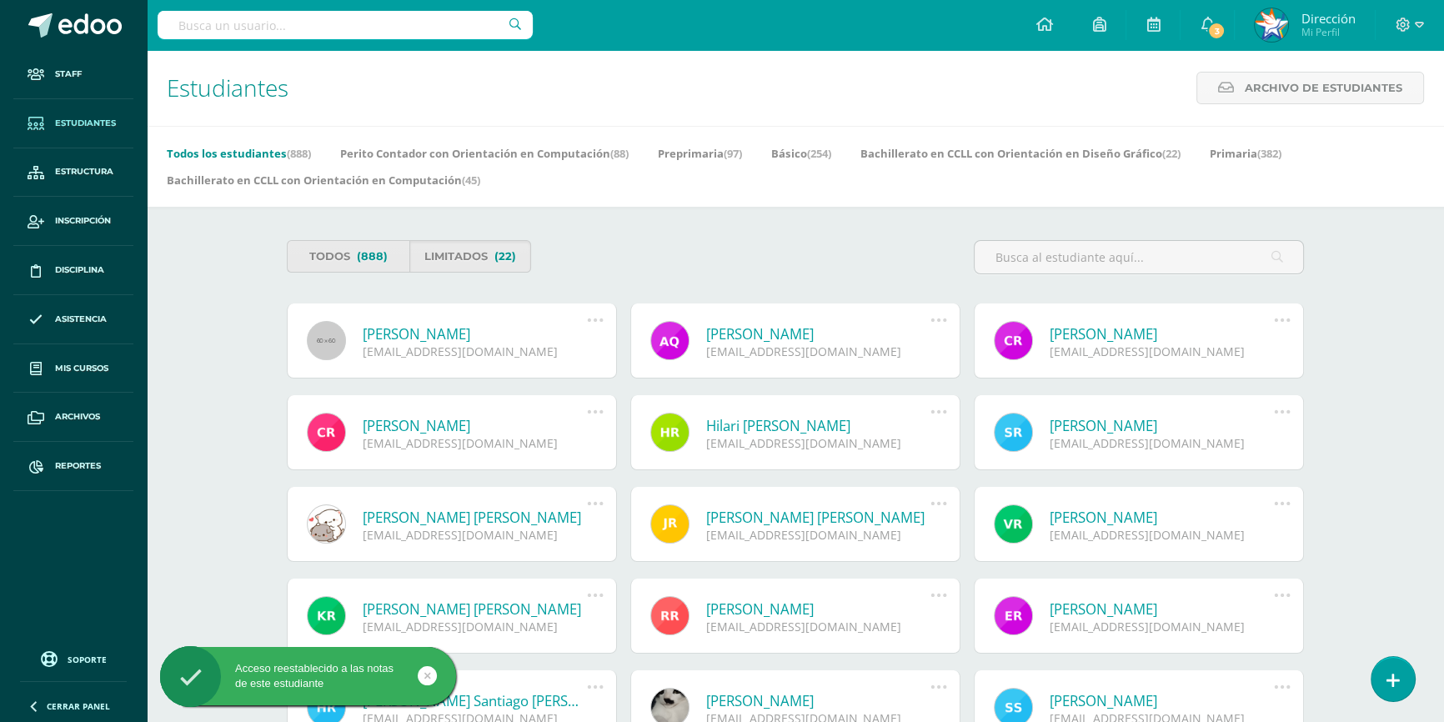
click at [595, 323] on icon at bounding box center [595, 320] width 18 height 18
click at [666, 265] on div "Todos (888) Limitados (22)" at bounding box center [537, 256] width 515 height 33
